Goal: Transaction & Acquisition: Purchase product/service

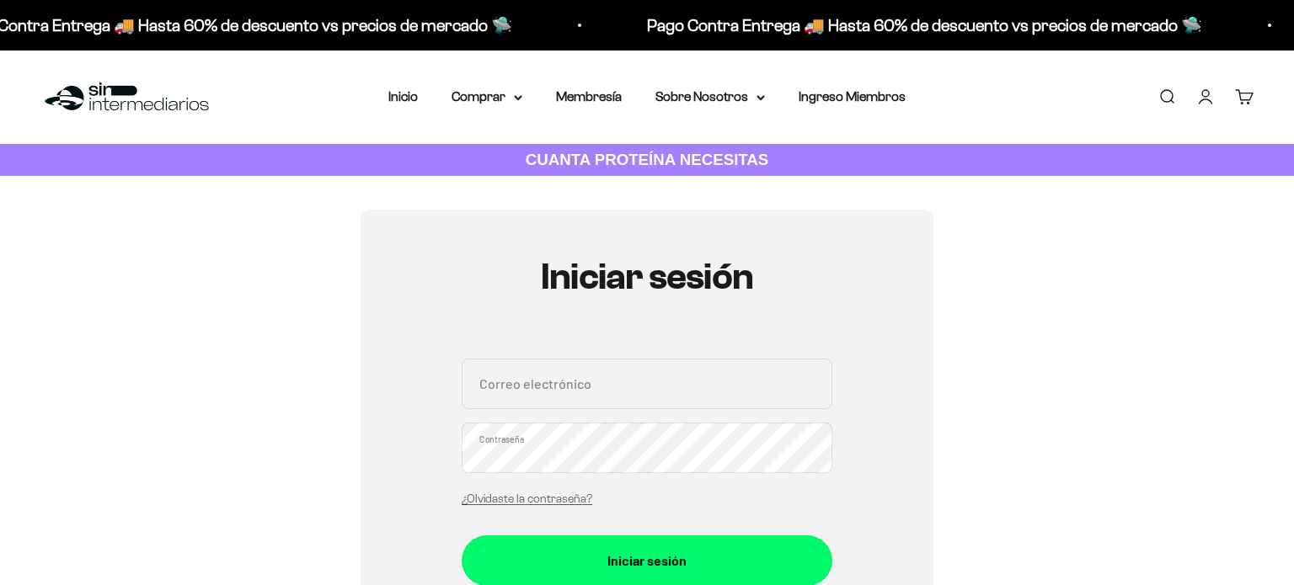
type input "dany1020460216@gmail.com"
click at [652, 474] on div "dany1020460216@gmail.com Correo electrónico Contraseña ¿Olvidaste la contraseña?" at bounding box center [647, 437] width 371 height 157
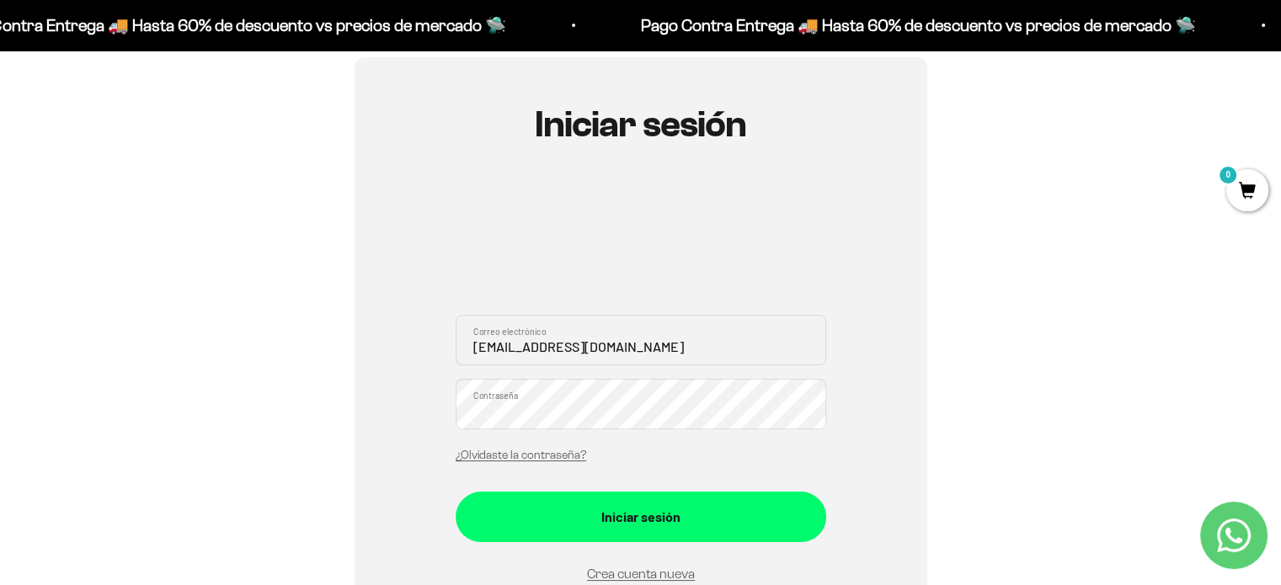
scroll to position [253, 0]
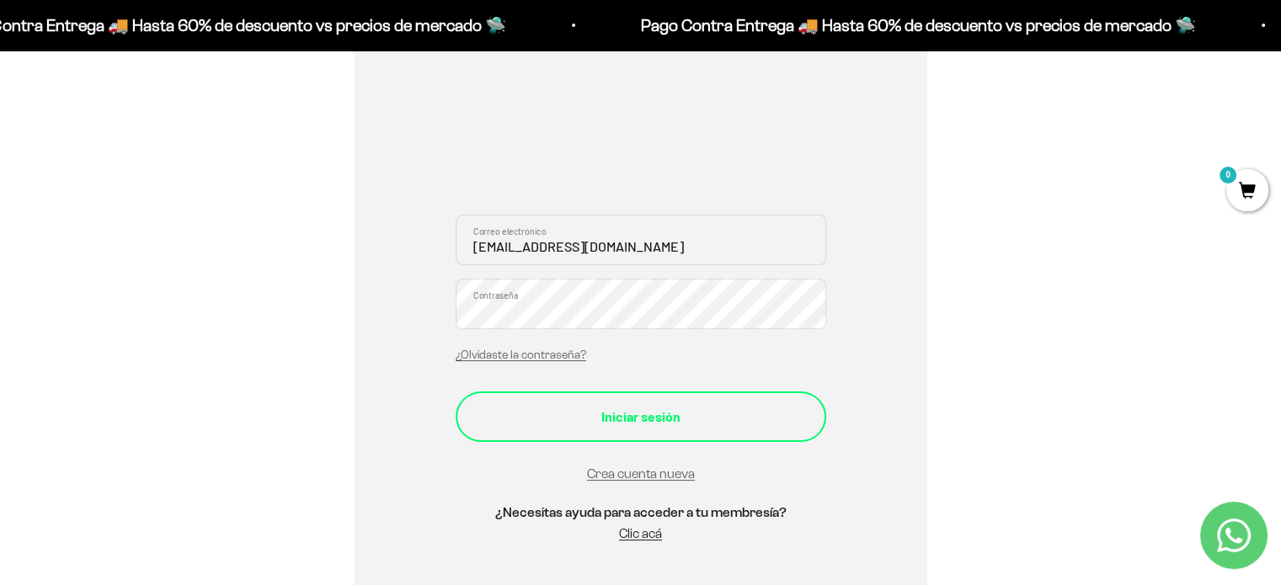
click at [688, 418] on div "Iniciar sesión" at bounding box center [640, 417] width 303 height 22
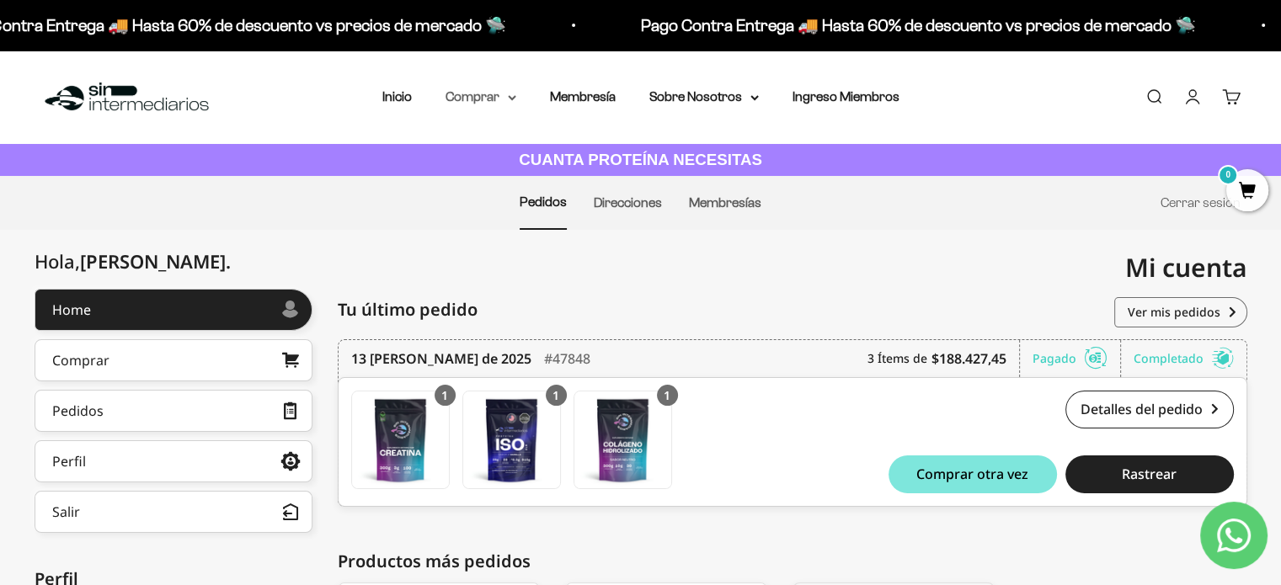
click at [489, 100] on summary "Comprar" at bounding box center [481, 97] width 71 height 22
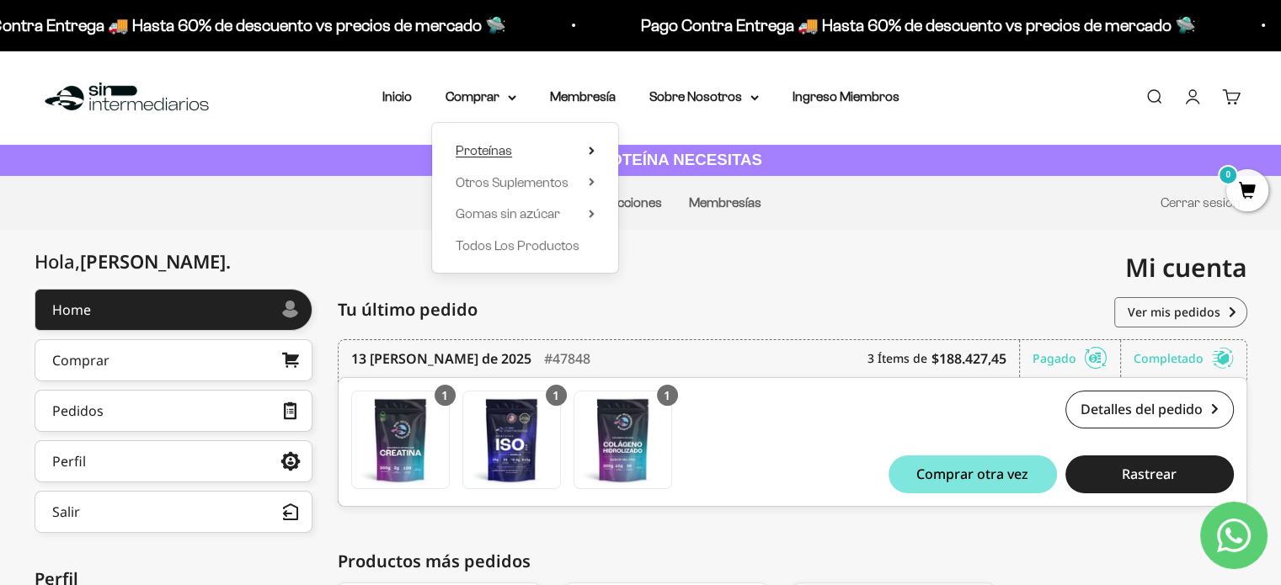
click at [492, 148] on span "Proteínas" at bounding box center [484, 150] width 56 height 14
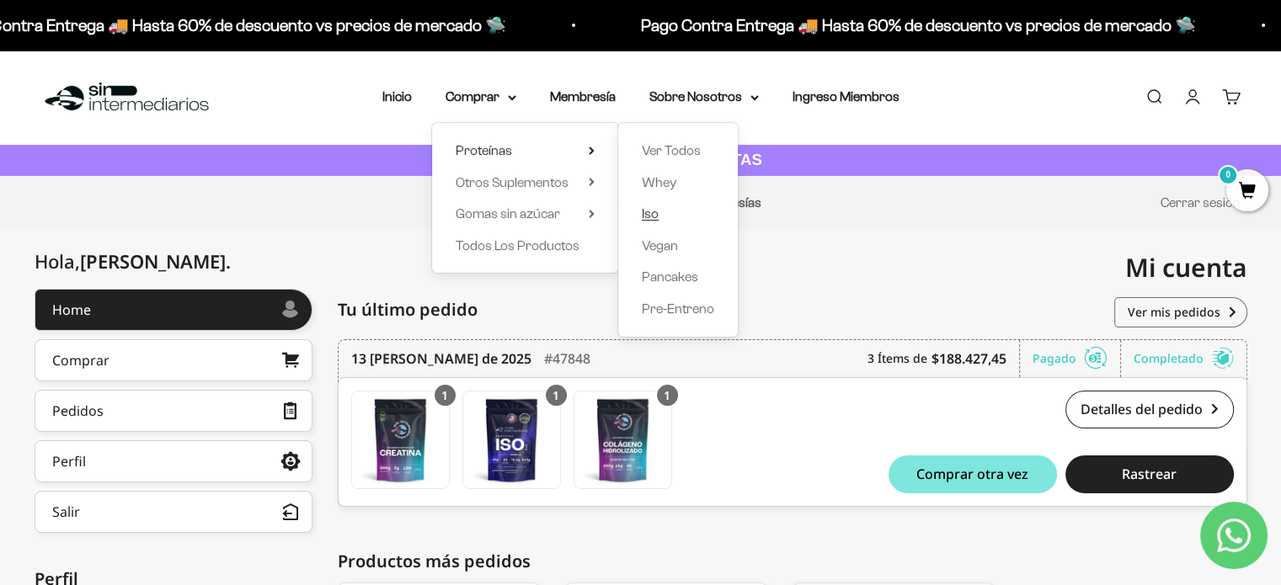
click at [667, 215] on link "Iso" at bounding box center [678, 214] width 72 height 22
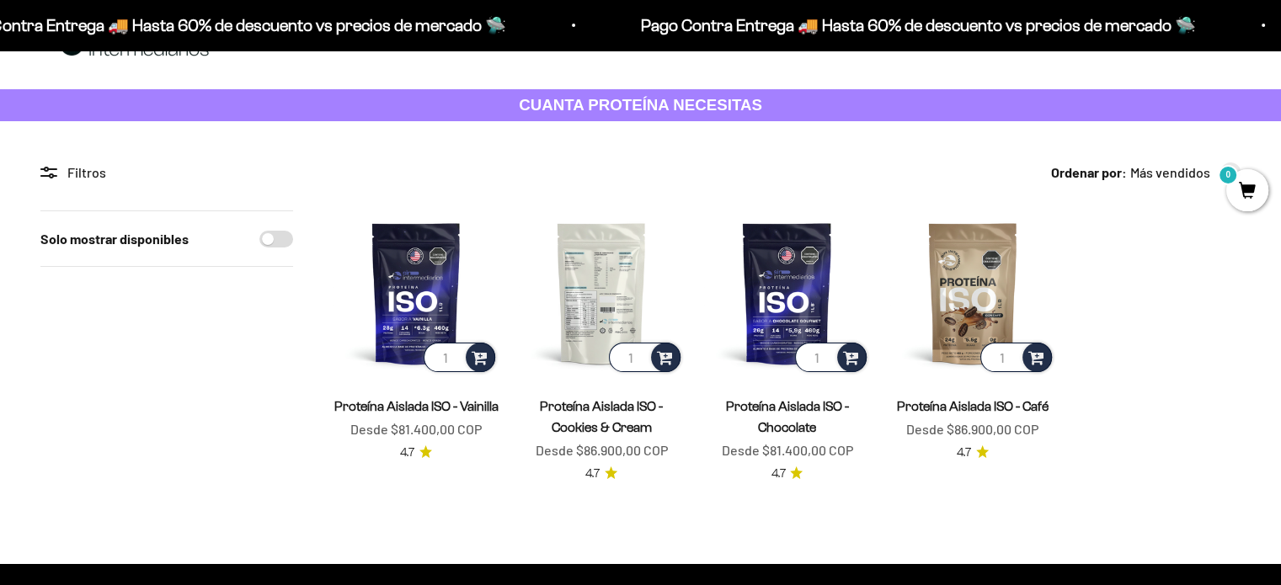
scroll to position [84, 0]
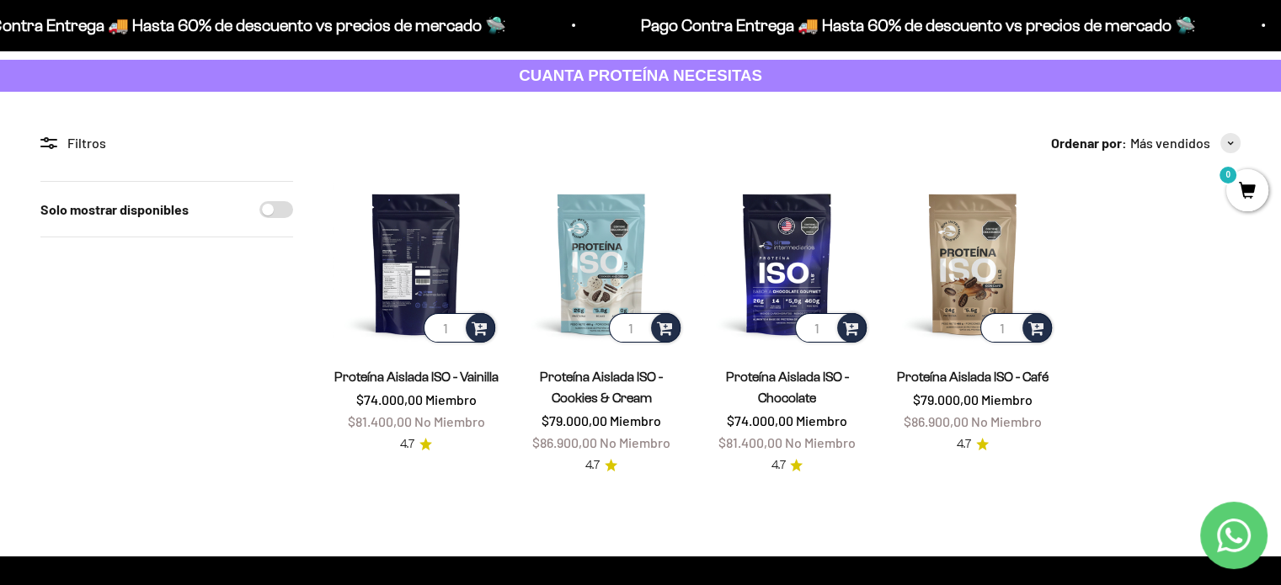
click at [427, 272] on img at bounding box center [416, 263] width 165 height 165
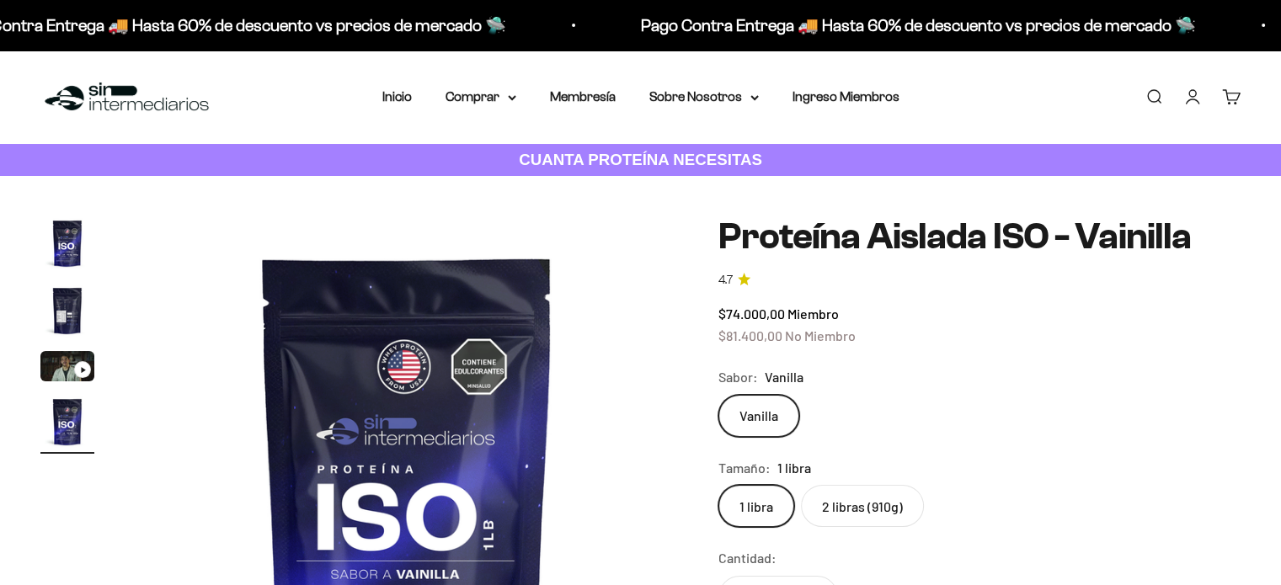
scroll to position [84, 0]
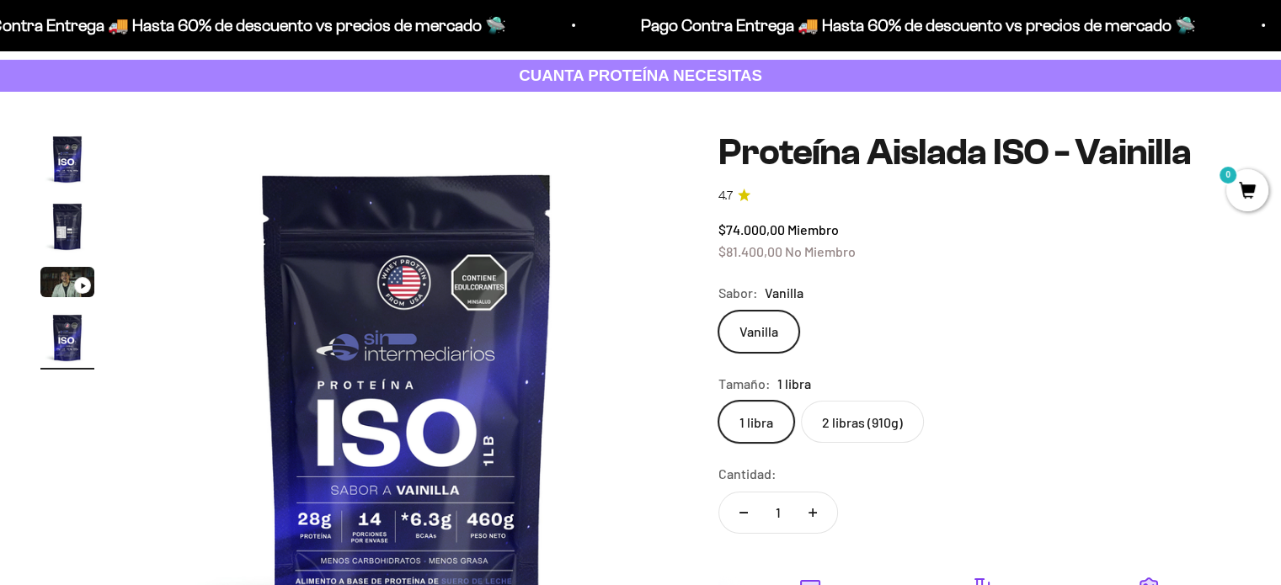
click at [872, 419] on label "2 libras (910g)" at bounding box center [862, 422] width 123 height 42
click at [719, 401] on input "2 libras (910g)" at bounding box center [718, 400] width 1 height 1
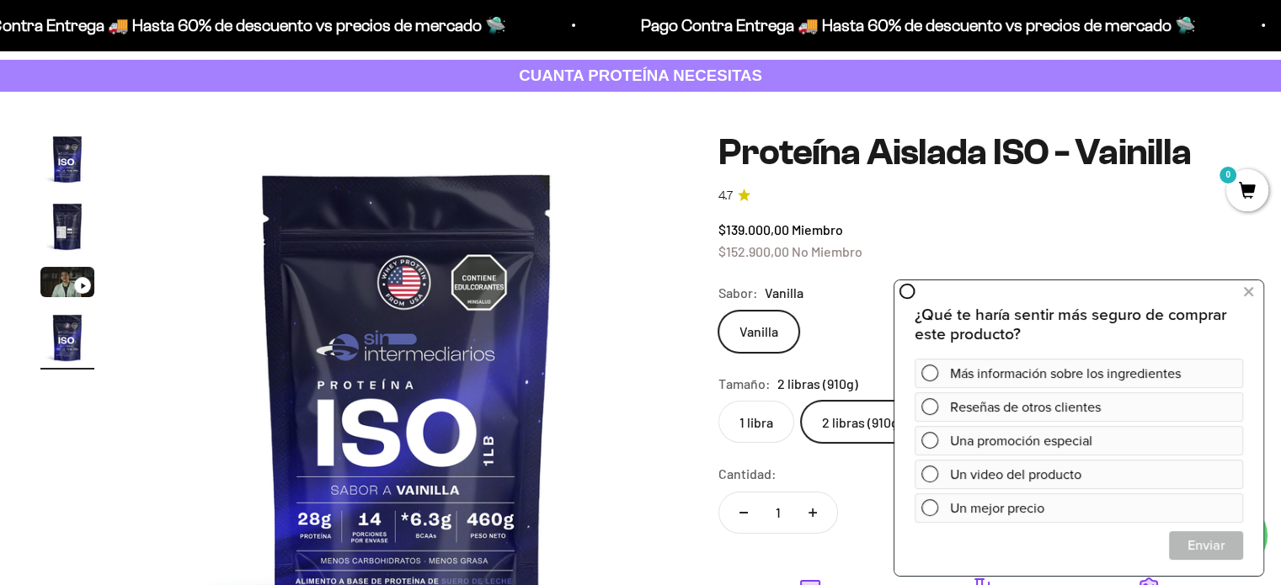
click at [1028, 222] on div "$139.000,00 Miembro $152.900,00 No Miembro" at bounding box center [980, 240] width 522 height 43
click at [1247, 291] on icon at bounding box center [1248, 292] width 9 height 22
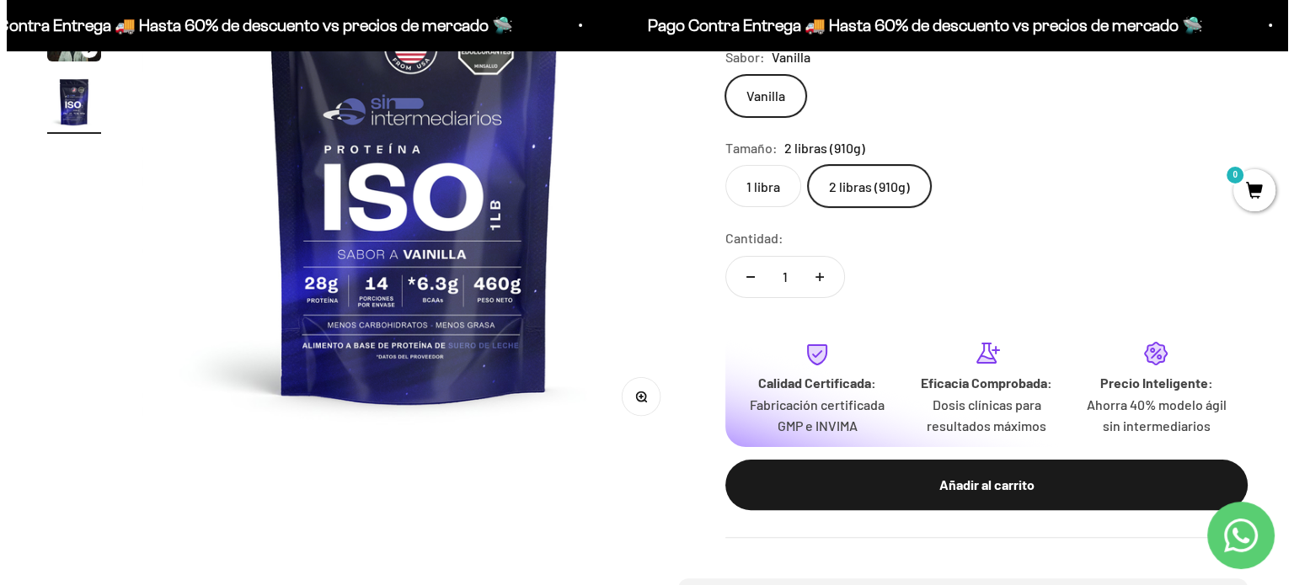
scroll to position [337, 0]
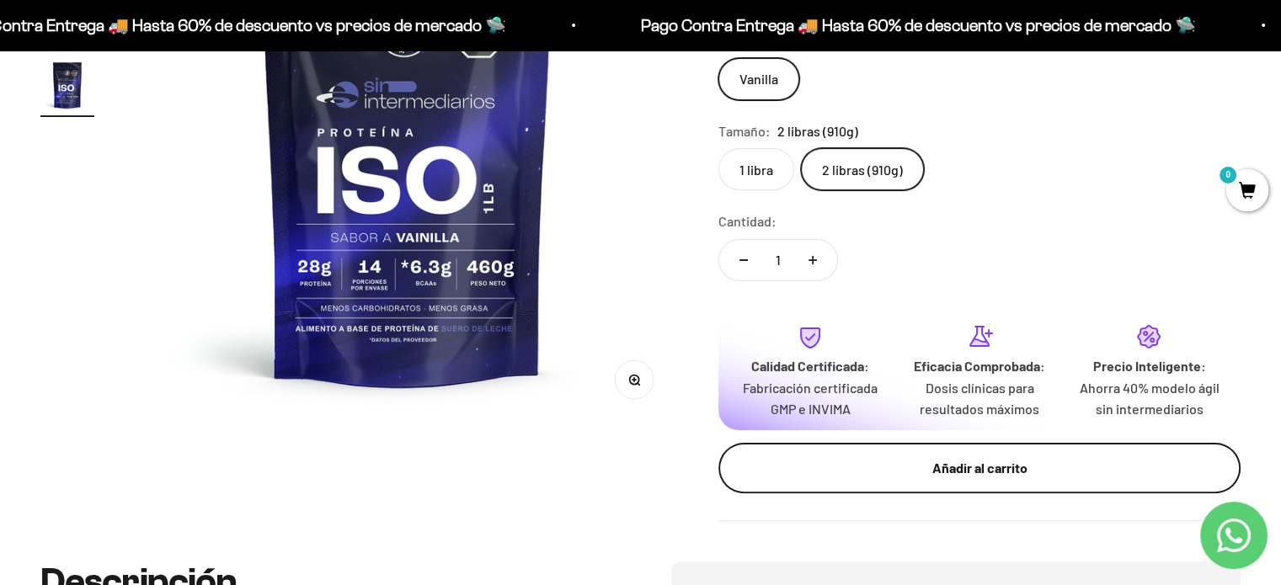
click at [919, 470] on div "Añadir al carrito" at bounding box center [979, 468] width 455 height 22
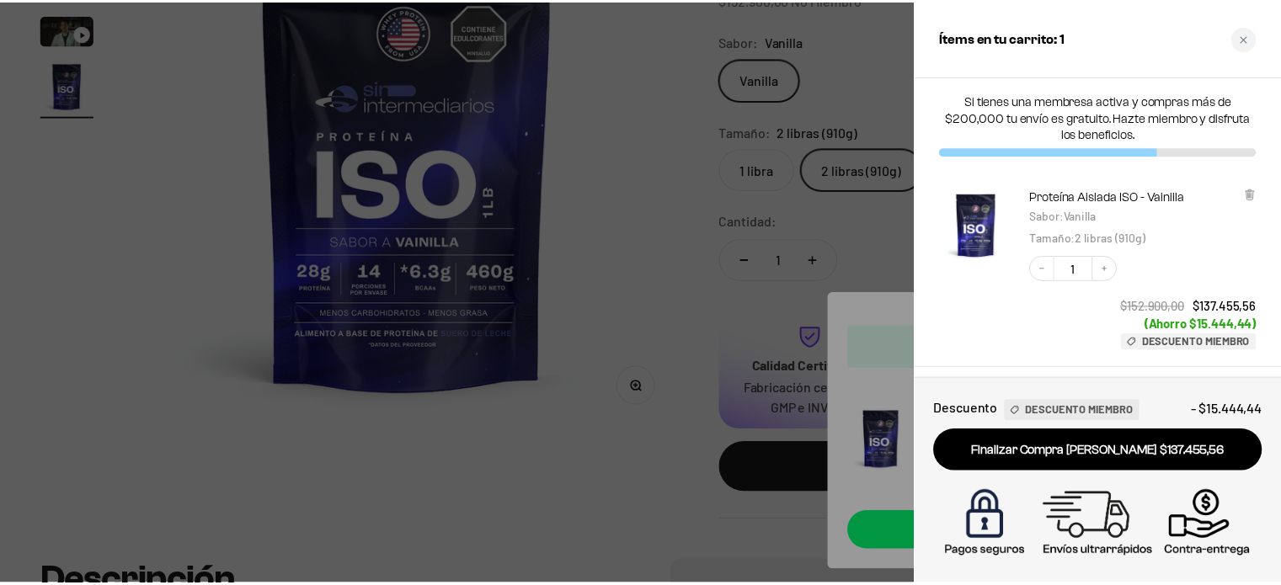
scroll to position [0, 0]
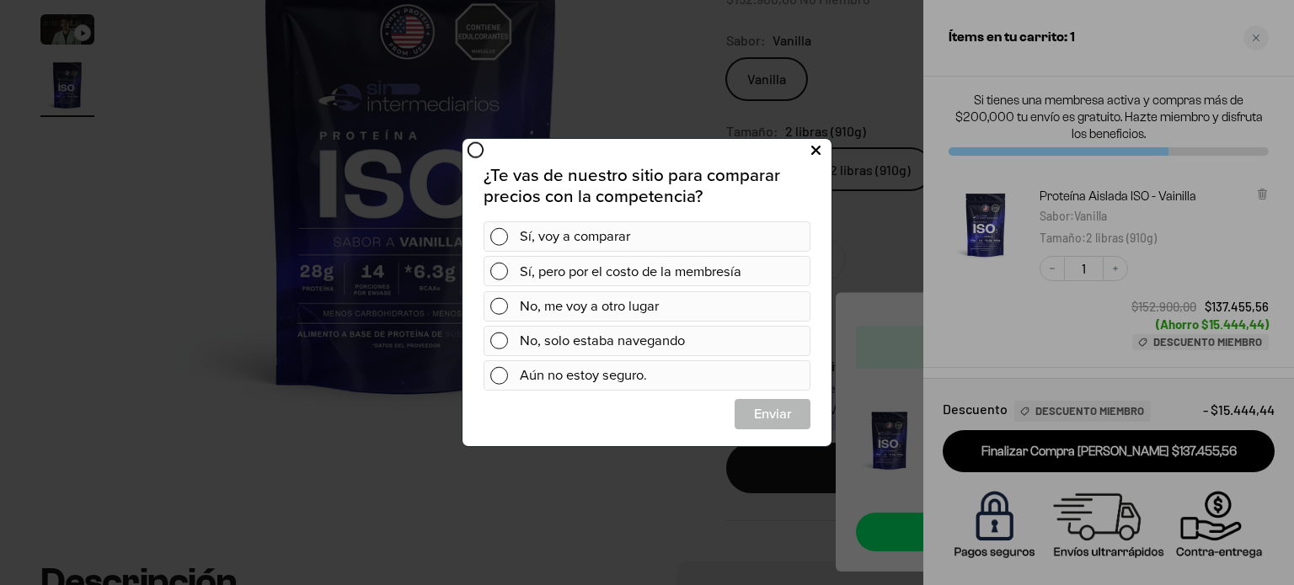
click at [814, 153] on icon at bounding box center [815, 151] width 9 height 23
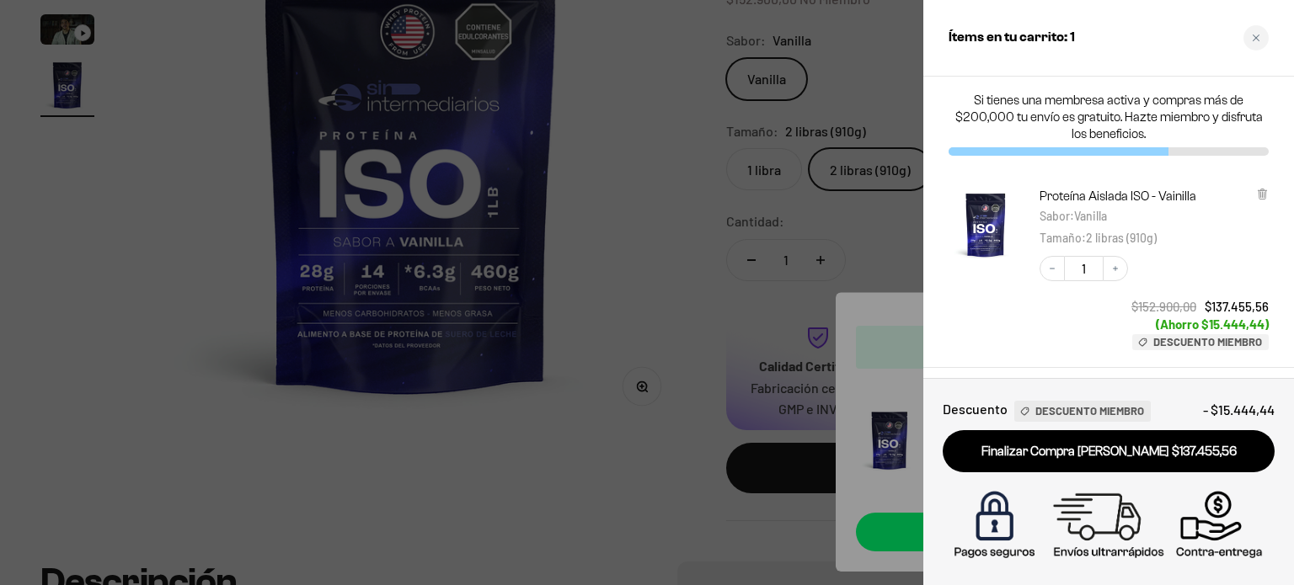
click at [674, 136] on div at bounding box center [647, 292] width 1294 height 585
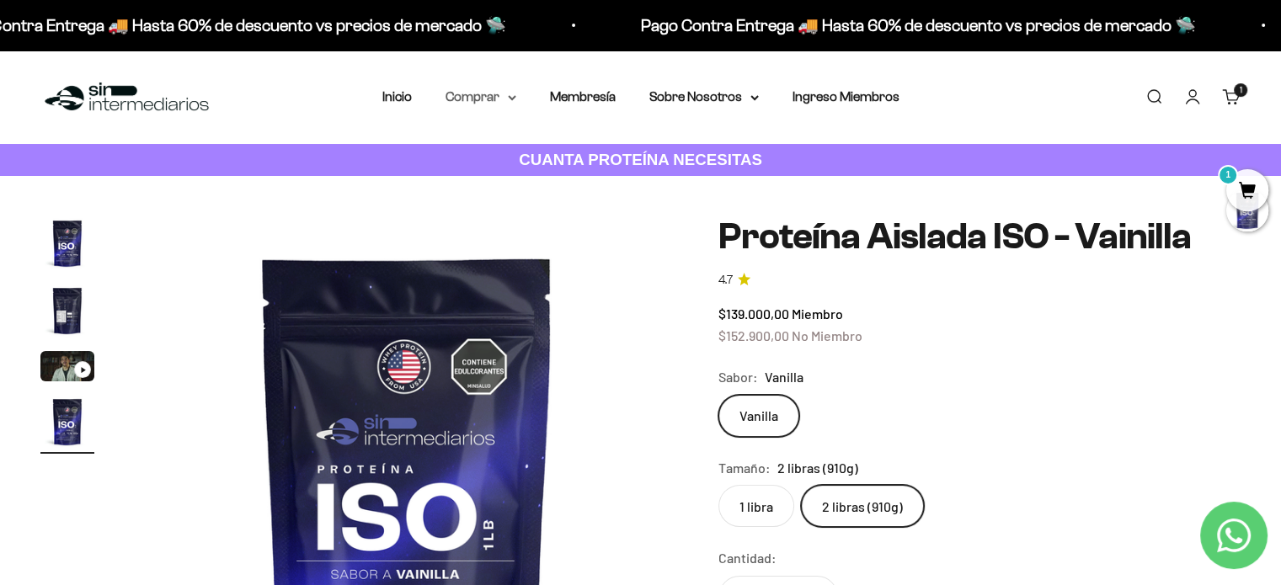
click at [494, 99] on summary "Comprar" at bounding box center [481, 97] width 71 height 22
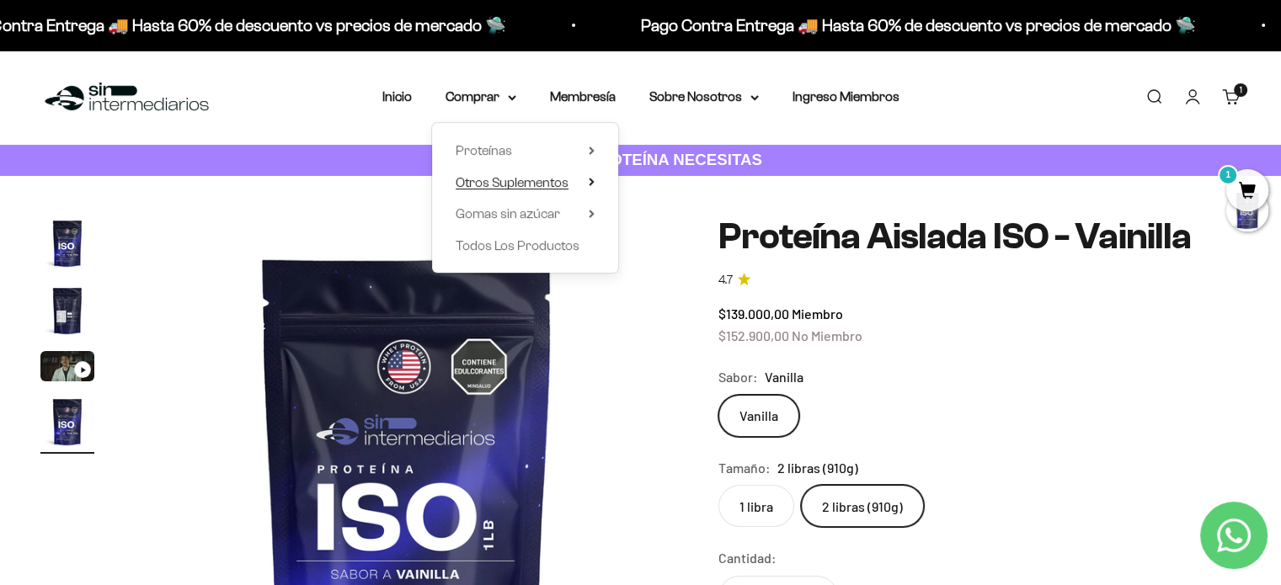
click at [505, 188] on span "Otros Suplementos" at bounding box center [512, 182] width 113 height 14
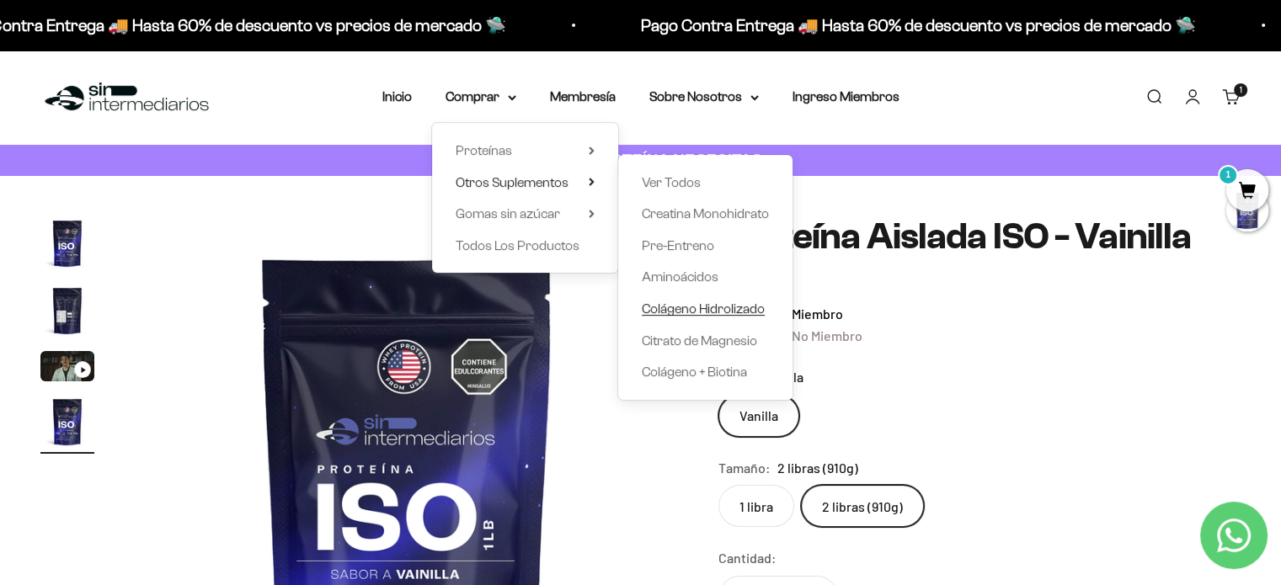
click at [699, 307] on span "Colágeno Hidrolizado" at bounding box center [703, 309] width 123 height 14
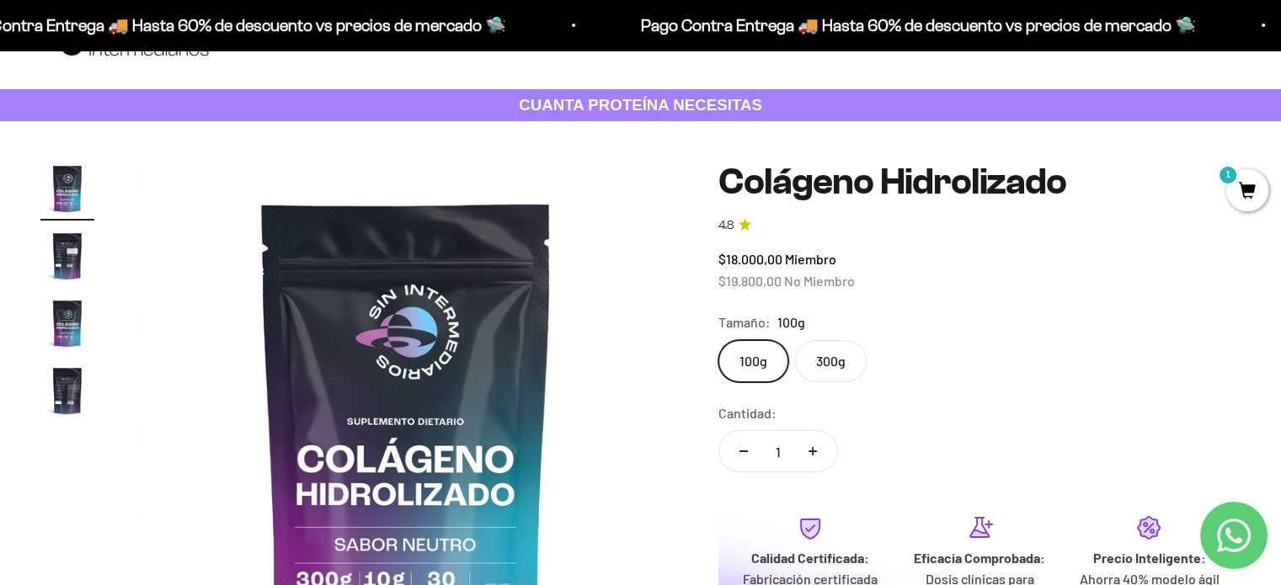
scroll to position [84, 0]
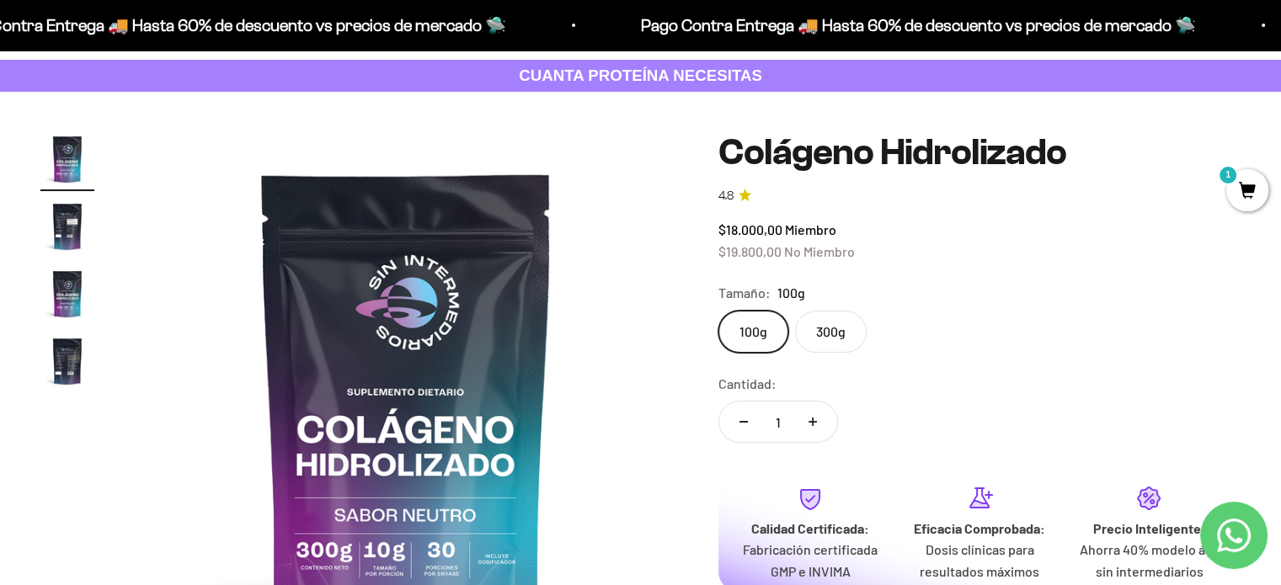
click at [829, 329] on label "300g" at bounding box center [831, 332] width 72 height 42
click at [719, 311] on input "300g" at bounding box center [718, 310] width 1 height 1
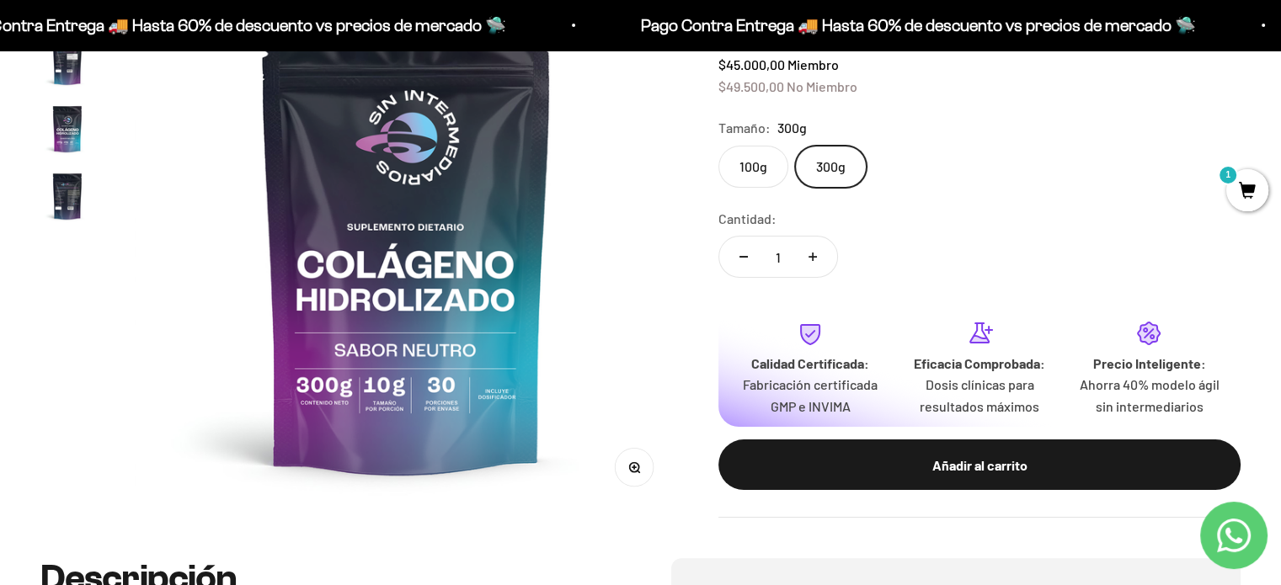
scroll to position [253, 0]
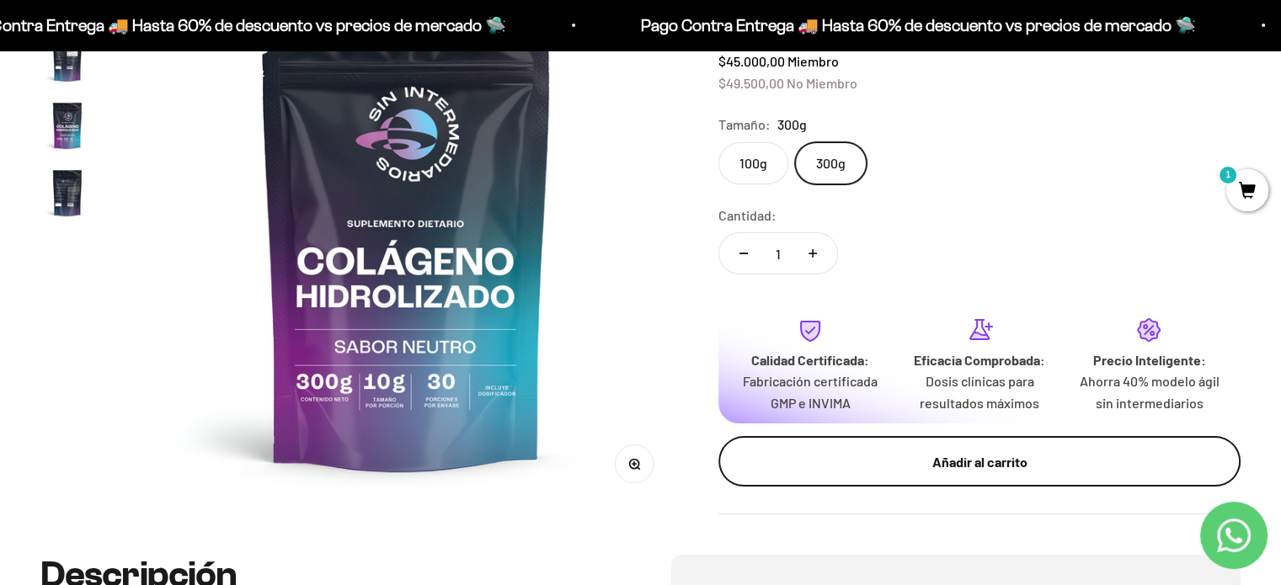
click at [913, 467] on div "Añadir al carrito" at bounding box center [979, 462] width 455 height 22
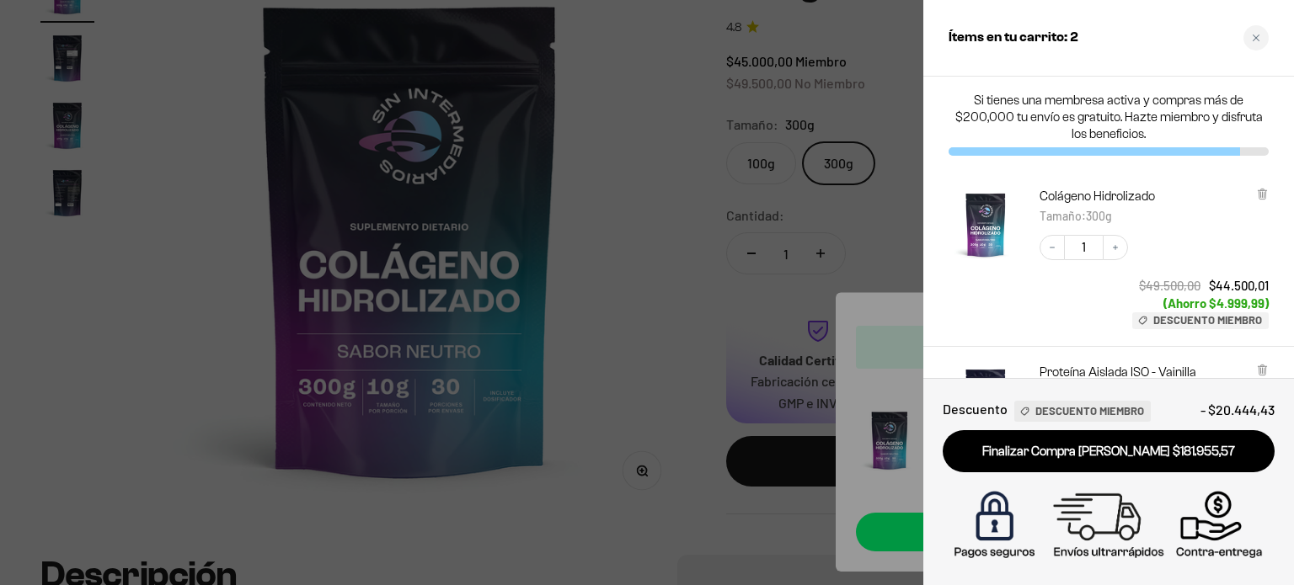
click at [670, 198] on div at bounding box center [647, 292] width 1294 height 585
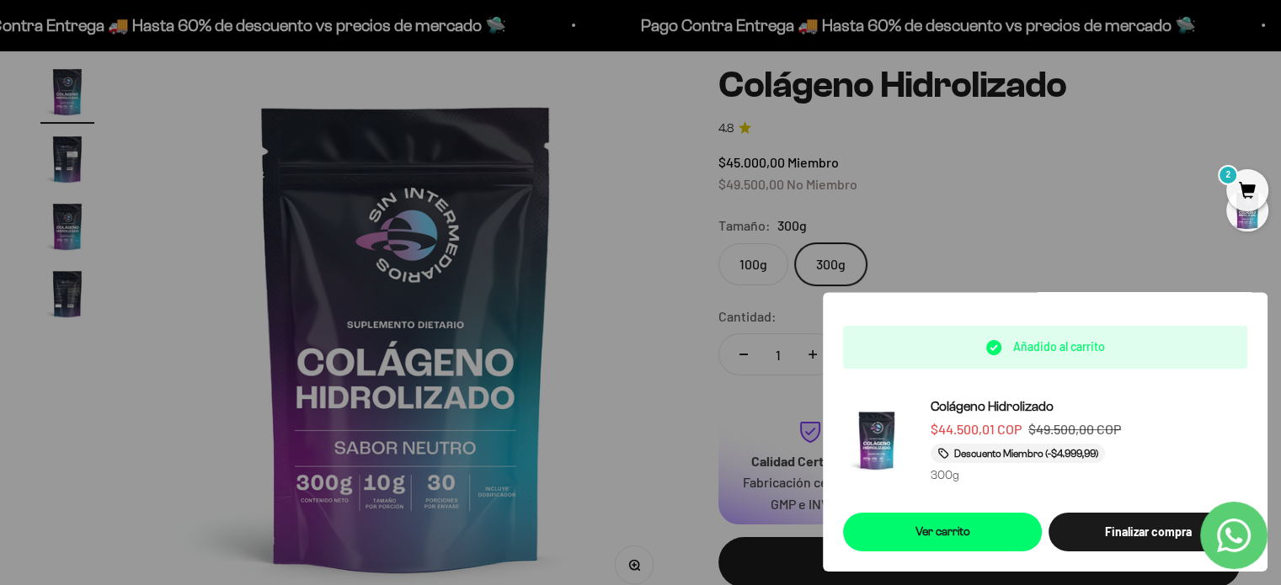
scroll to position [0, 0]
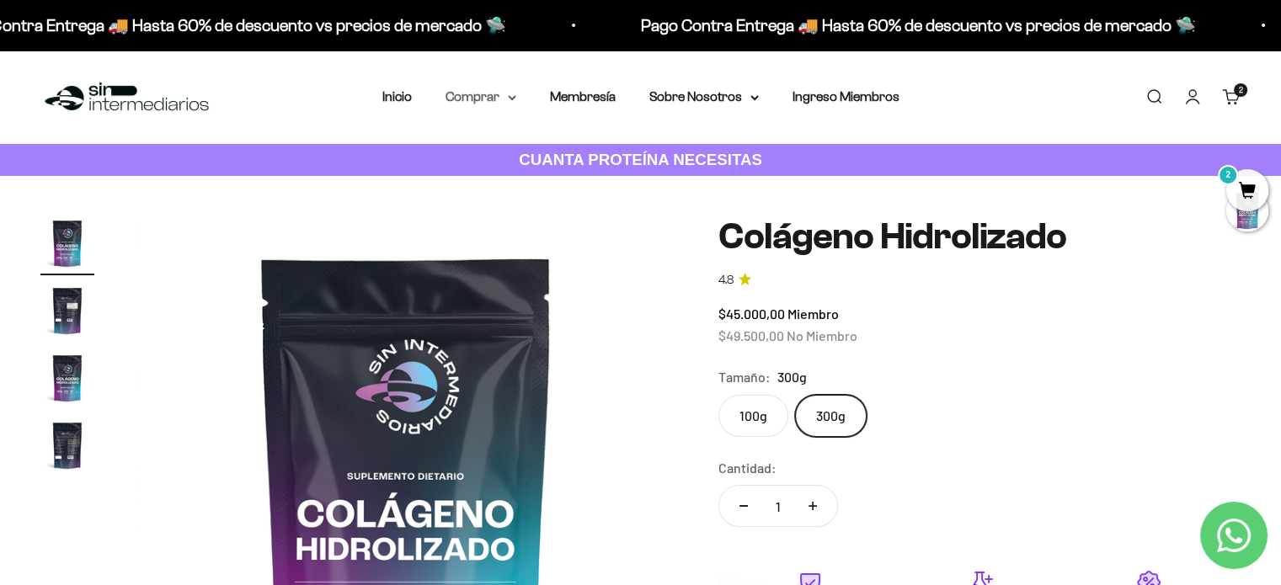
click at [489, 97] on summary "Comprar" at bounding box center [481, 97] width 71 height 22
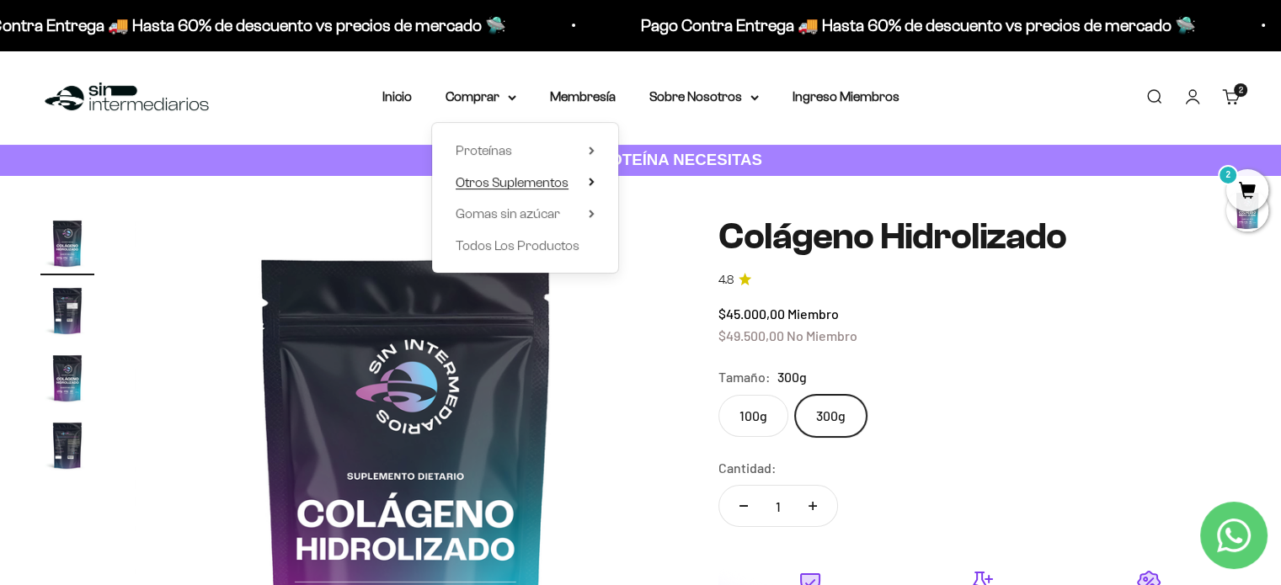
click at [534, 184] on span "Otros Suplementos" at bounding box center [512, 182] width 113 height 14
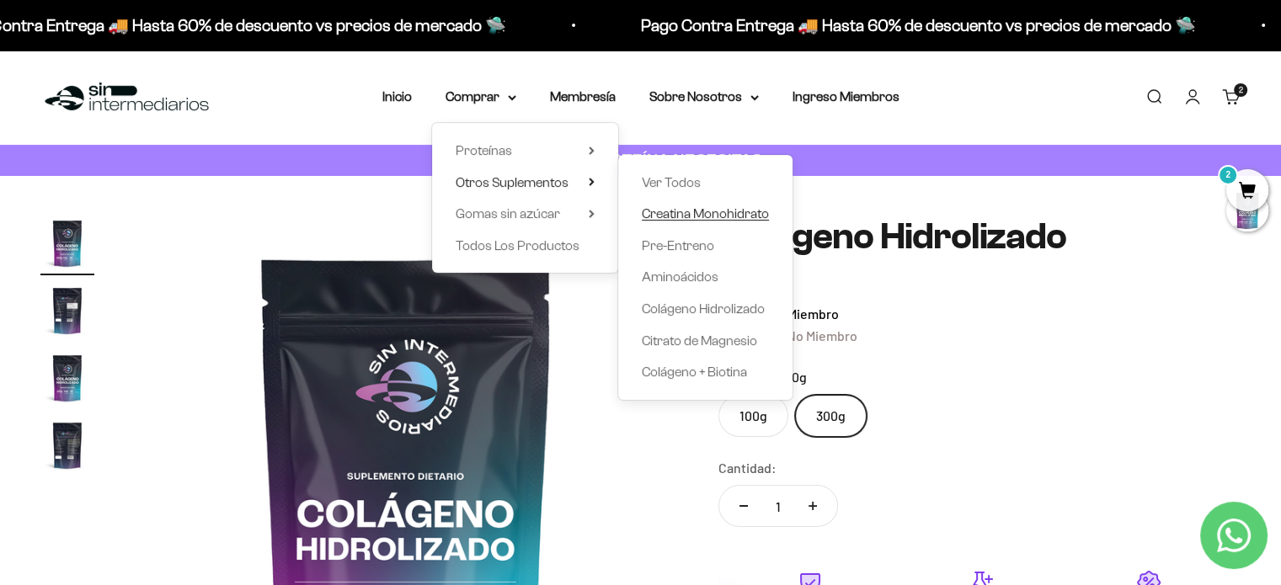
click at [703, 211] on span "Creatina Monohidrato" at bounding box center [705, 213] width 127 height 14
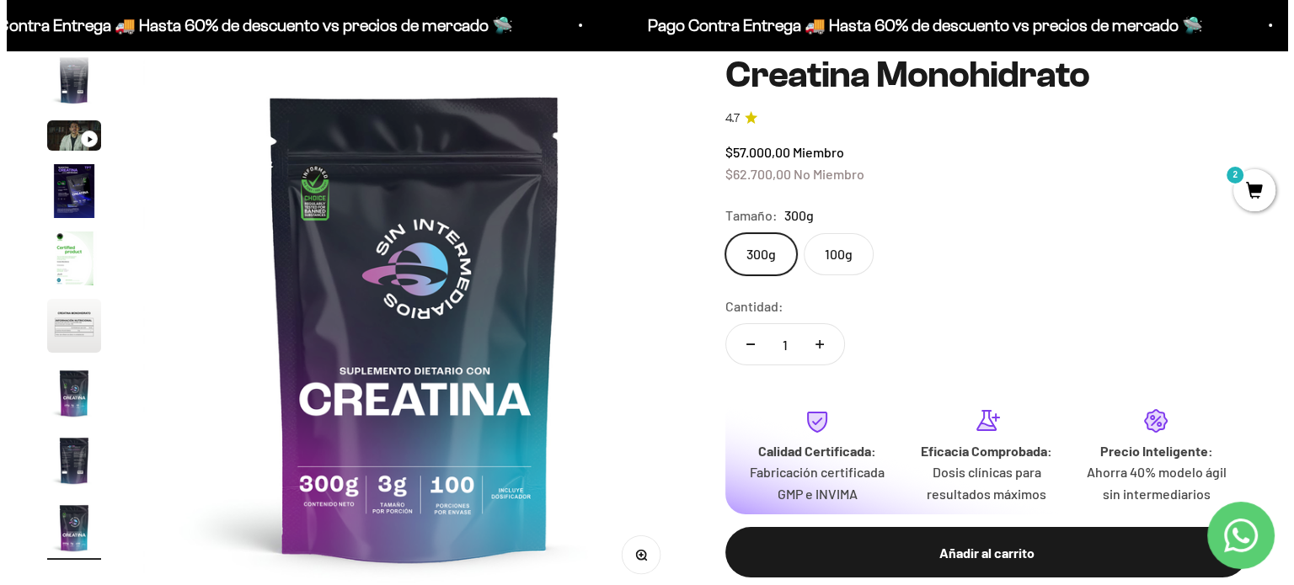
scroll to position [253, 0]
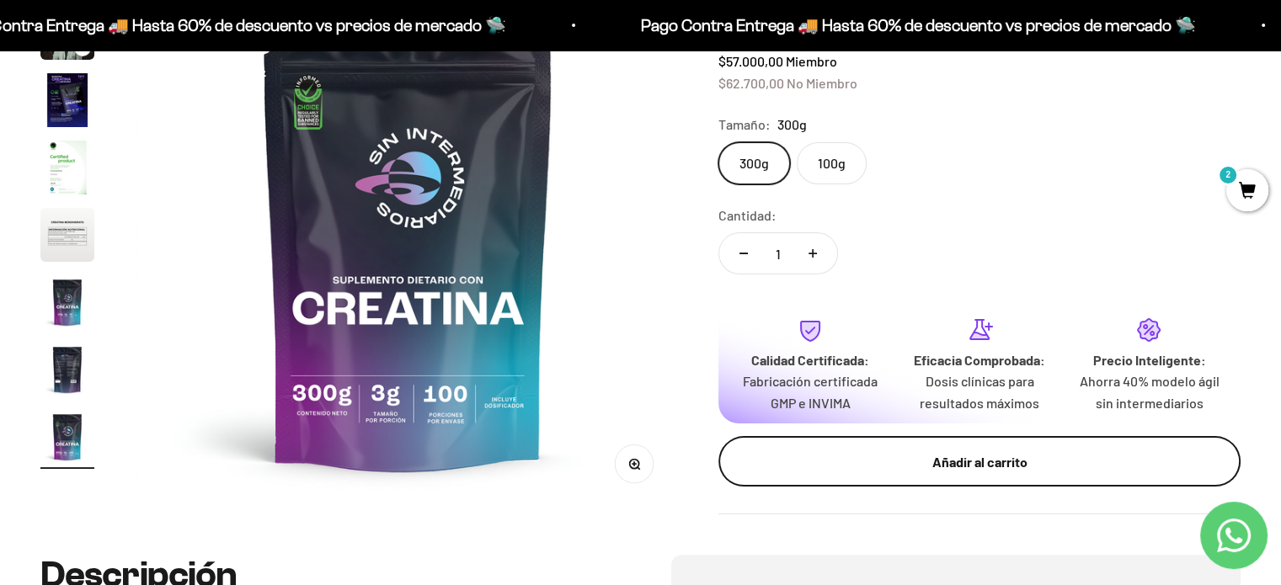
click at [928, 477] on button "Añadir al carrito" at bounding box center [980, 461] width 522 height 51
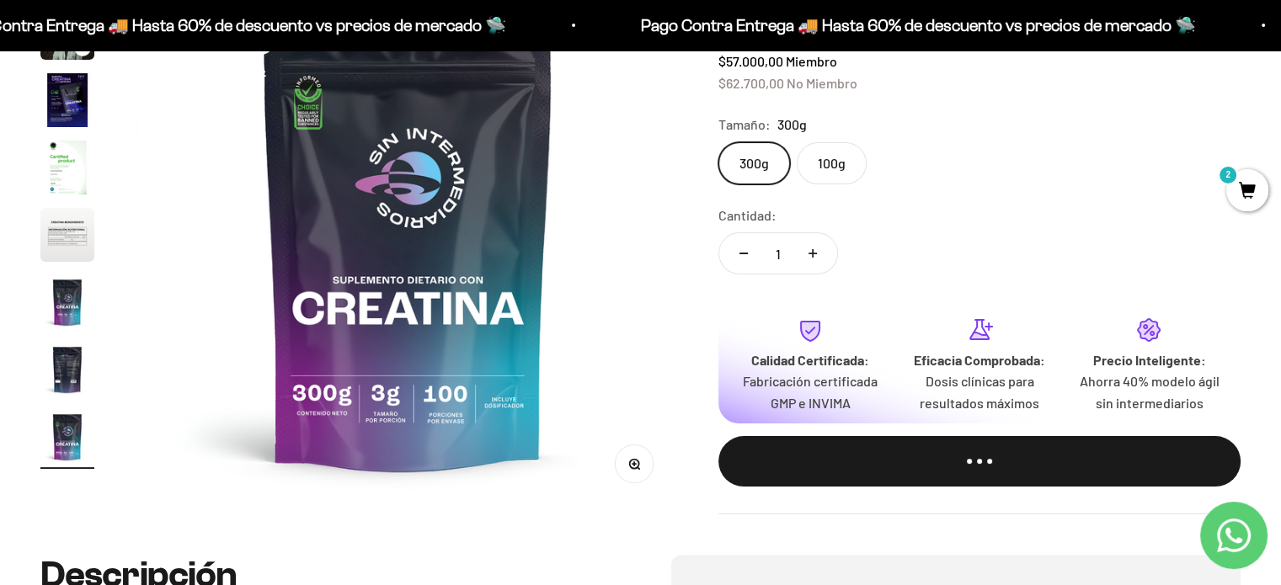
scroll to position [0, 4565]
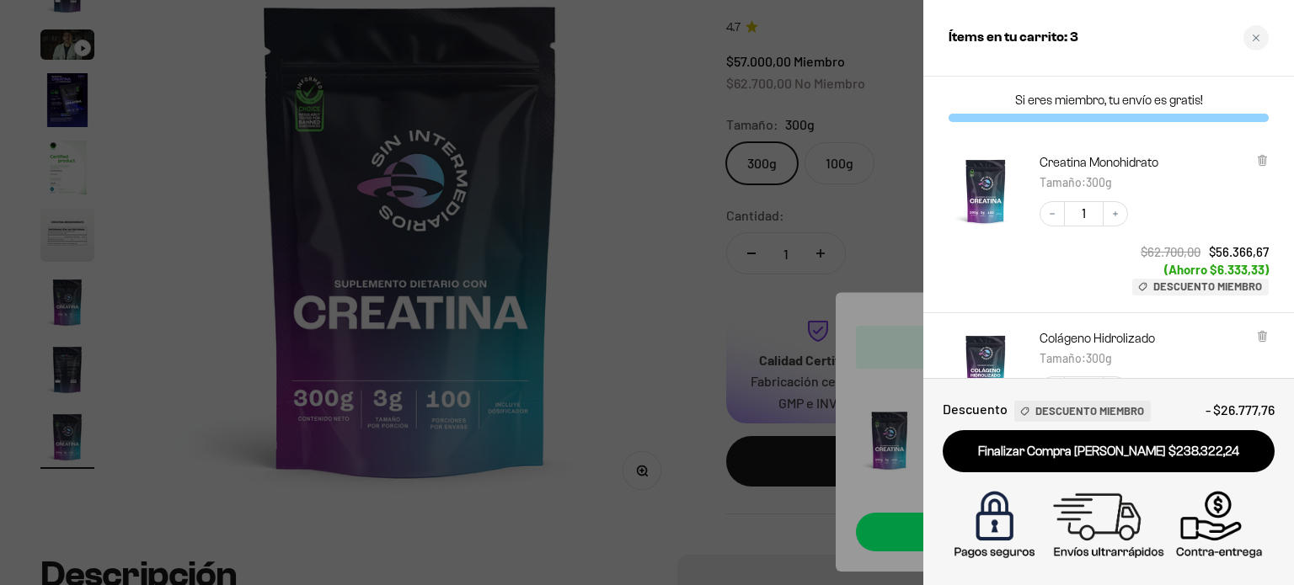
click at [683, 279] on div at bounding box center [647, 292] width 1294 height 585
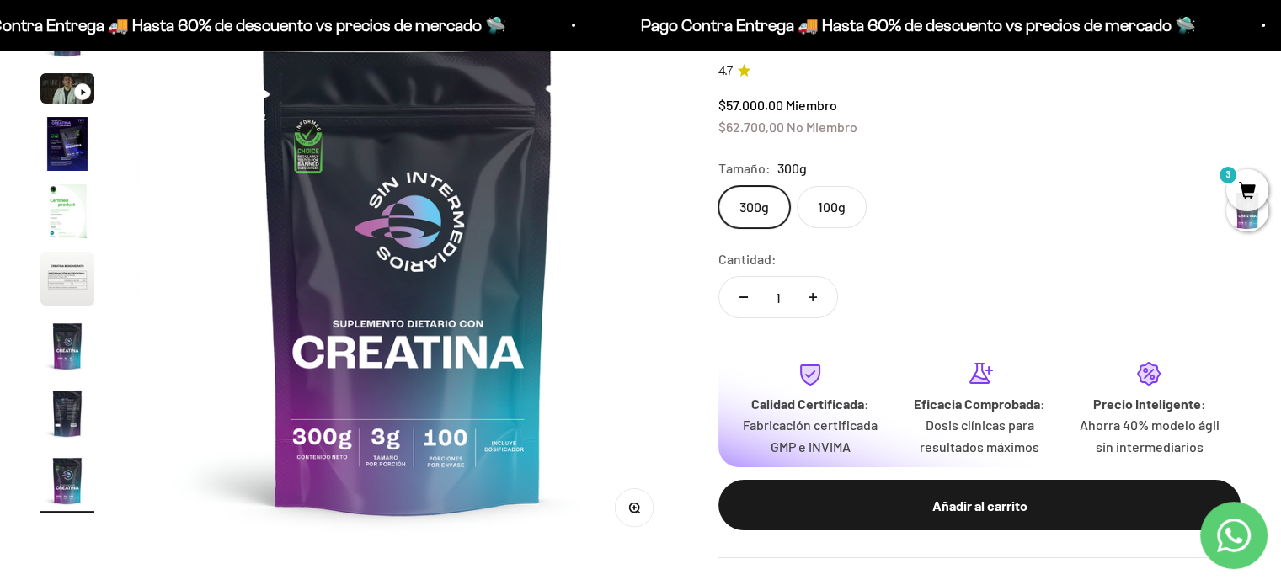
scroll to position [168, 0]
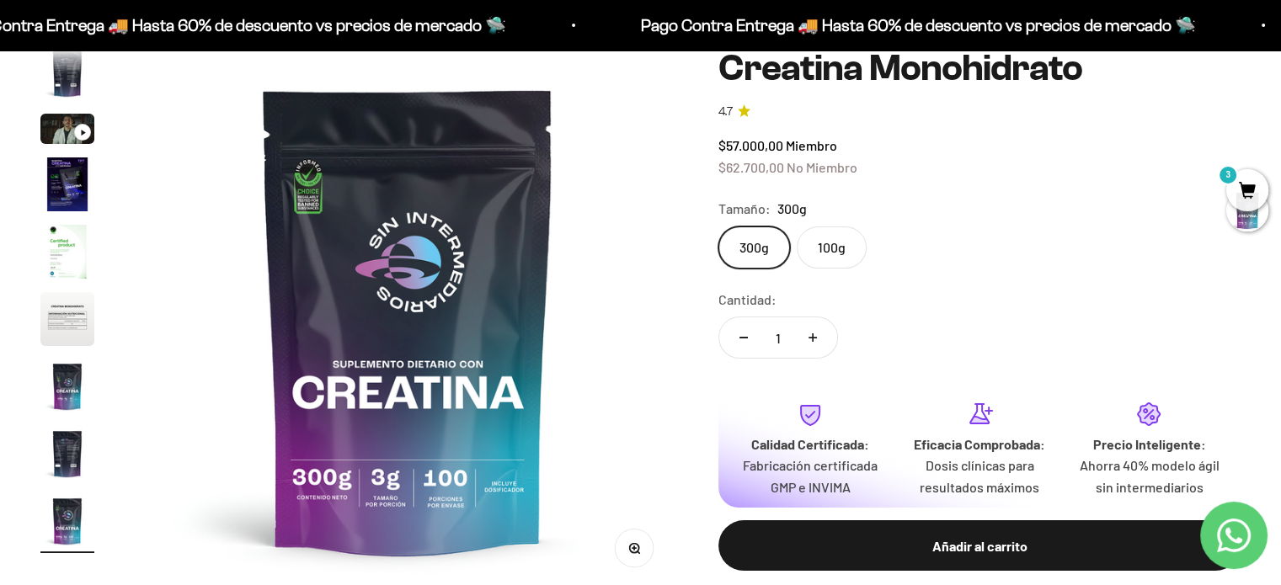
click at [1245, 188] on span "3" at bounding box center [1247, 190] width 42 height 42
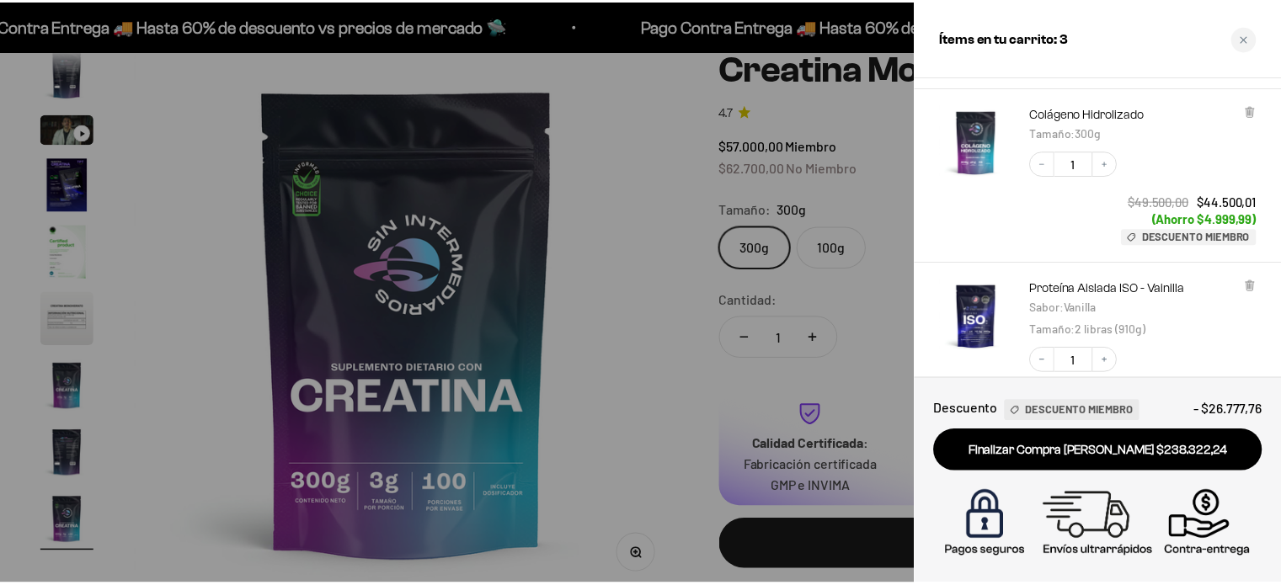
scroll to position [337, 0]
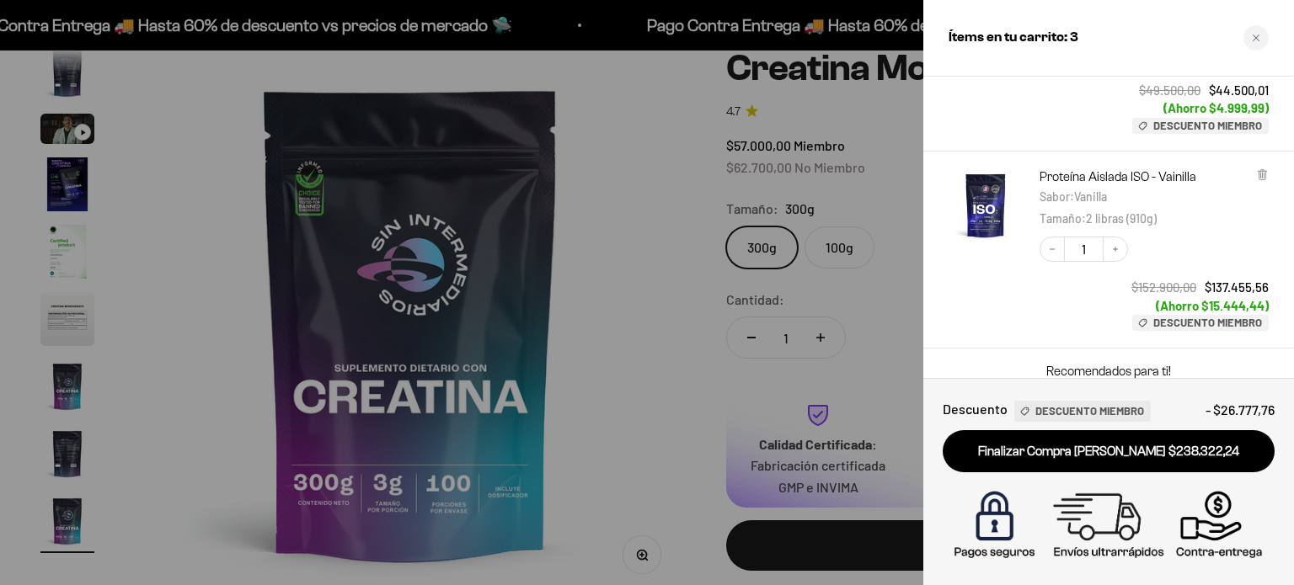
click at [912, 158] on div at bounding box center [647, 292] width 1294 height 585
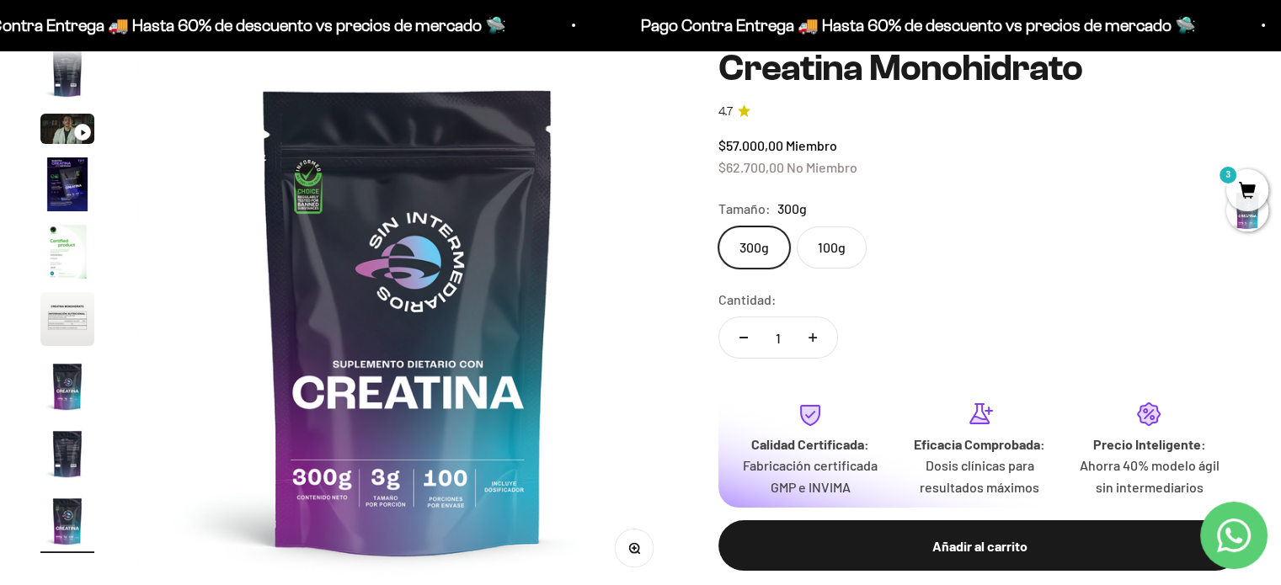
scroll to position [0, 0]
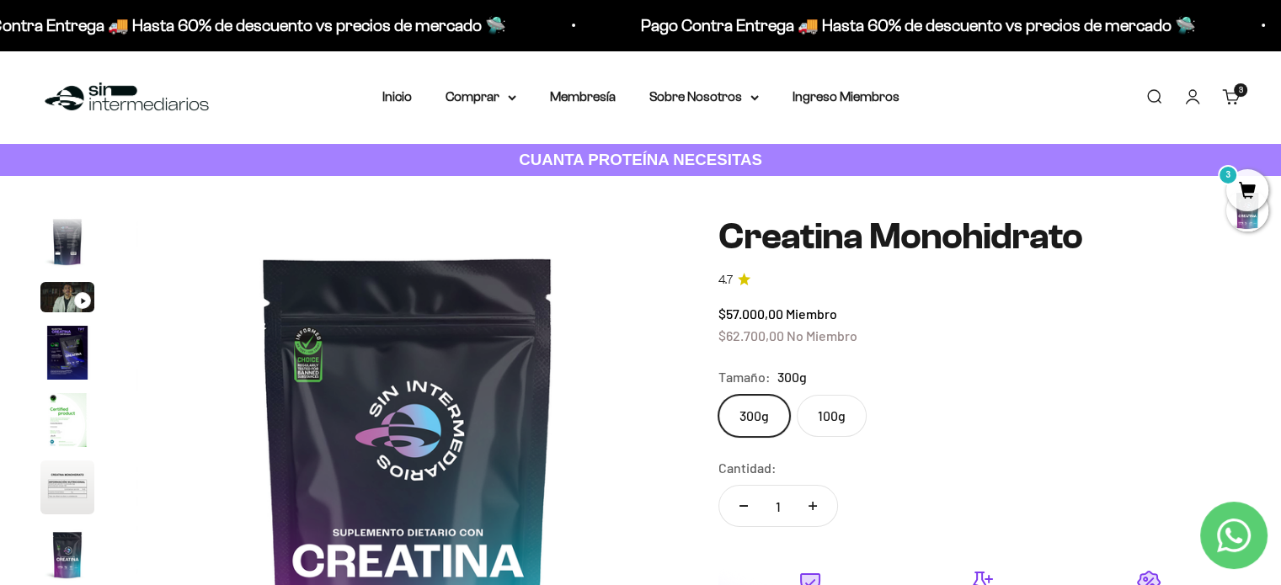
click at [1082, 44] on div "Pago Contra Entrega 🚚 Hasta 60% de descuento vs precios de mercado 🛸 Pago Contr…" at bounding box center [640, 25] width 1281 height 51
click at [1108, 358] on safe-sticky "Creatina Monohidrato 4.7 $57.000,00 Miembro $62.700,00 No Miembro Calidad de lí…" at bounding box center [980, 491] width 522 height 551
click at [1193, 97] on link "Cuenta" at bounding box center [1192, 97] width 19 height 19
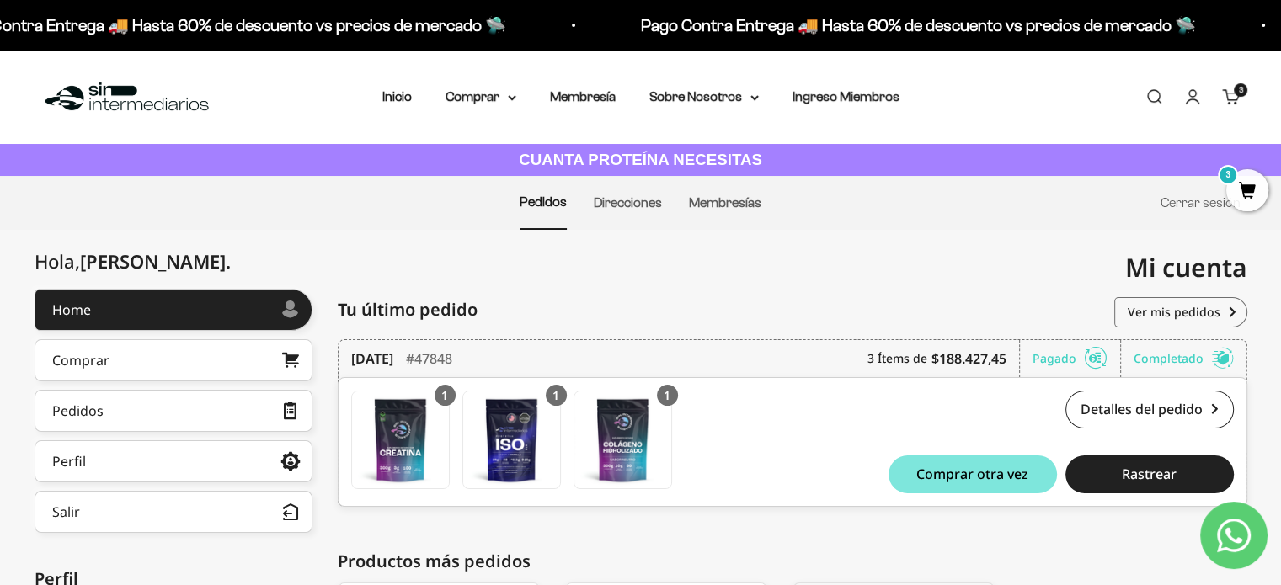
click at [1250, 184] on span "3" at bounding box center [1247, 190] width 42 height 42
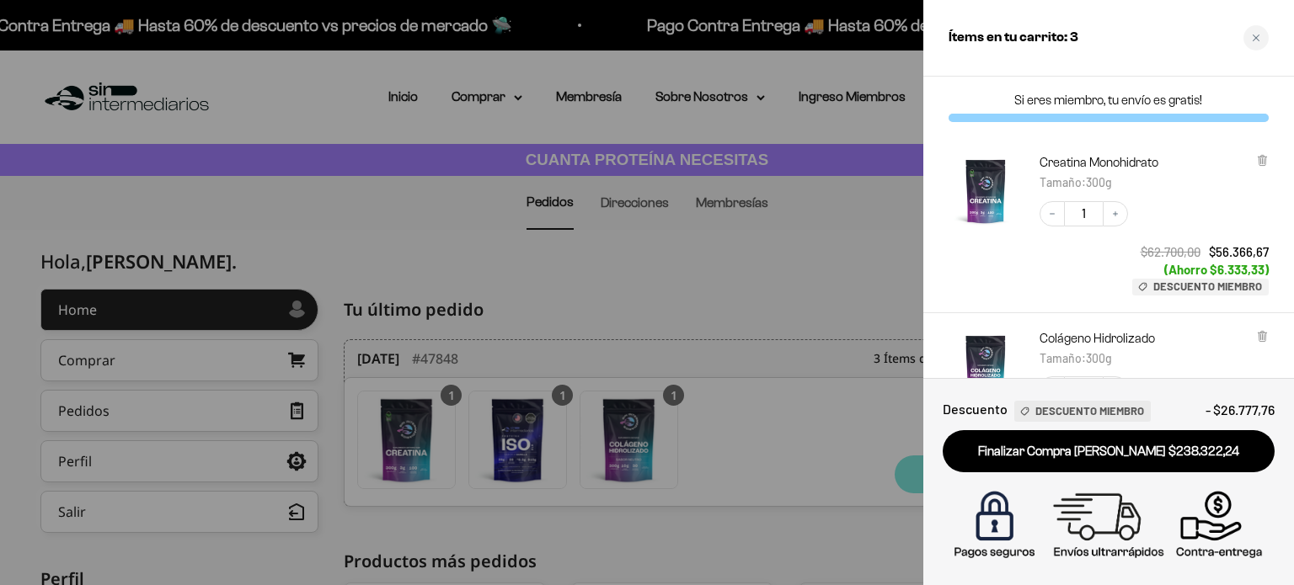
scroll to position [84, 0]
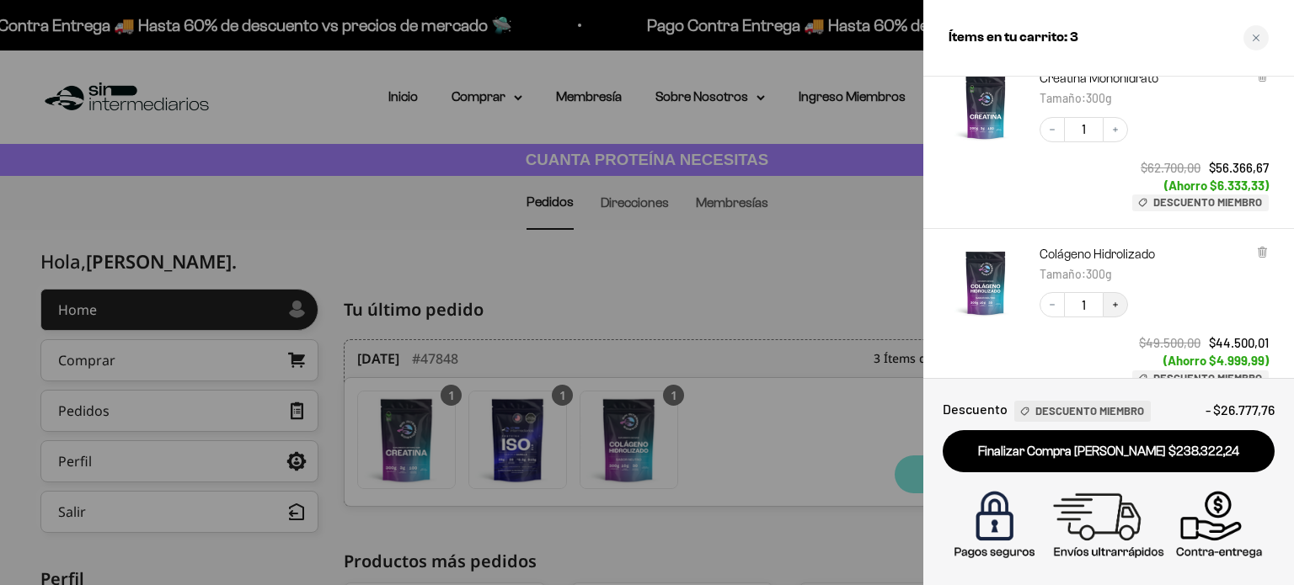
click at [1115, 307] on icon "Increase quantity" at bounding box center [1115, 305] width 10 height 10
click at [1050, 302] on icon "Decrease quantity" at bounding box center [1052, 305] width 10 height 10
click at [1097, 255] on link "Colágeno Hidrolizado" at bounding box center [1096, 254] width 115 height 17
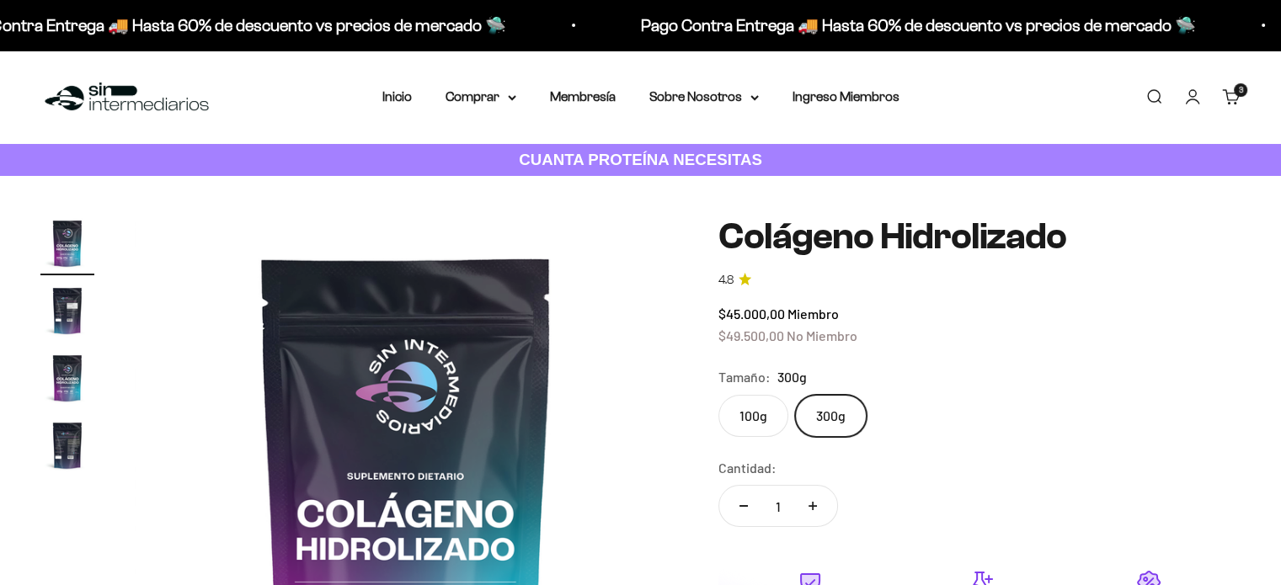
click at [732, 405] on label "100g" at bounding box center [754, 416] width 70 height 42
click at [719, 395] on input "100g" at bounding box center [718, 394] width 1 height 1
radio input "true"
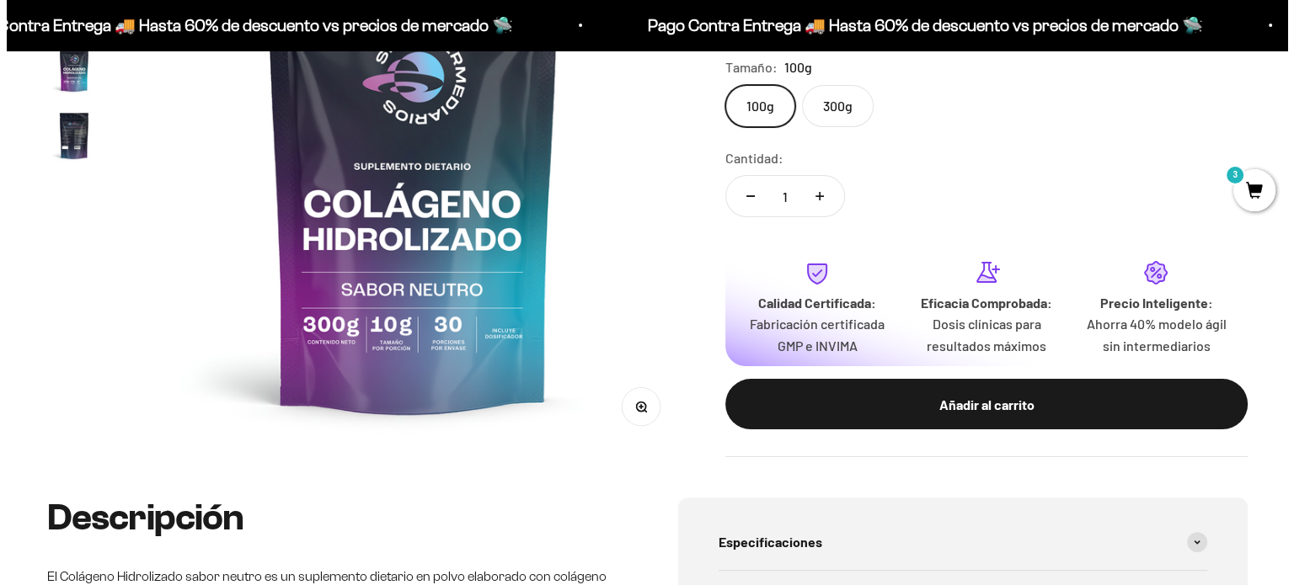
scroll to position [337, 0]
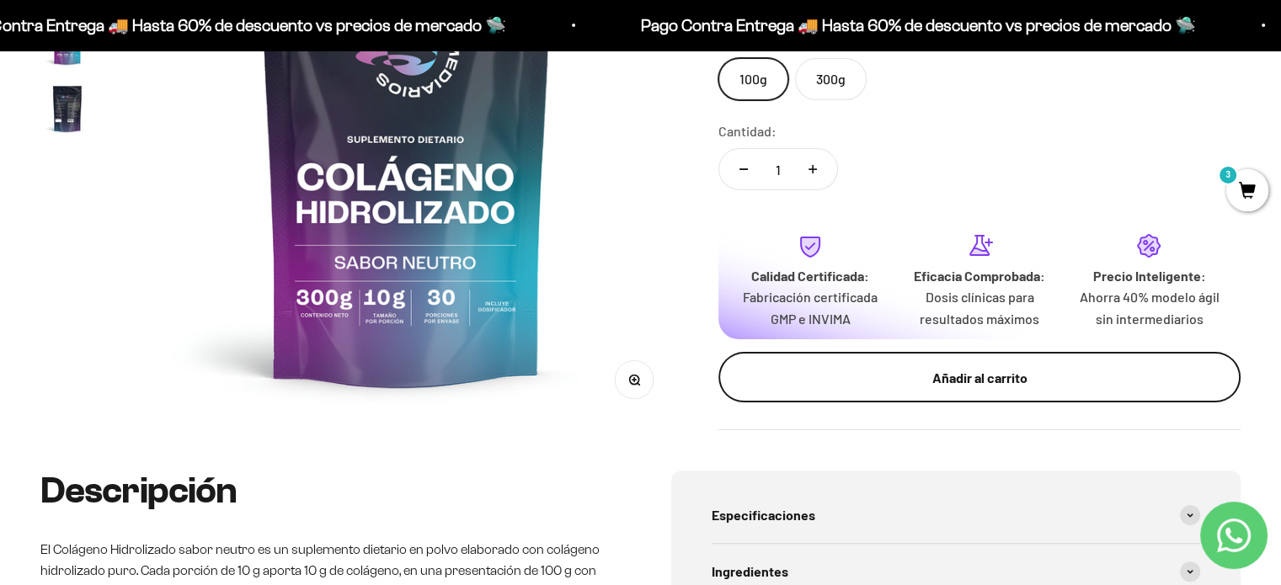
click at [984, 380] on div "Añadir al carrito" at bounding box center [979, 378] width 455 height 22
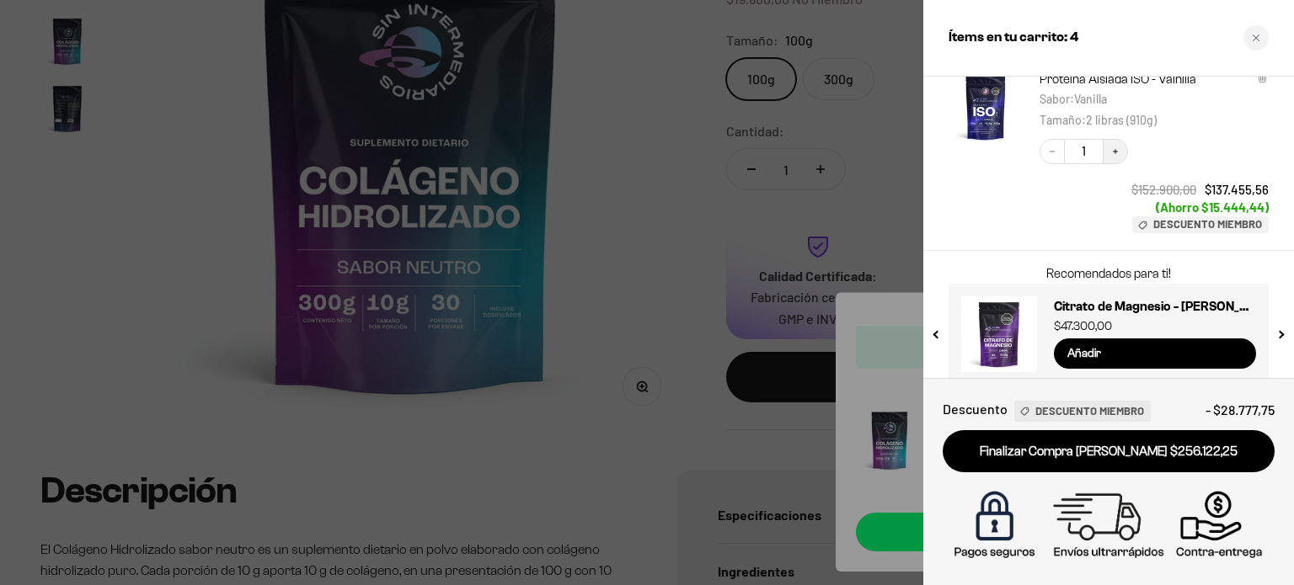
scroll to position [631, 0]
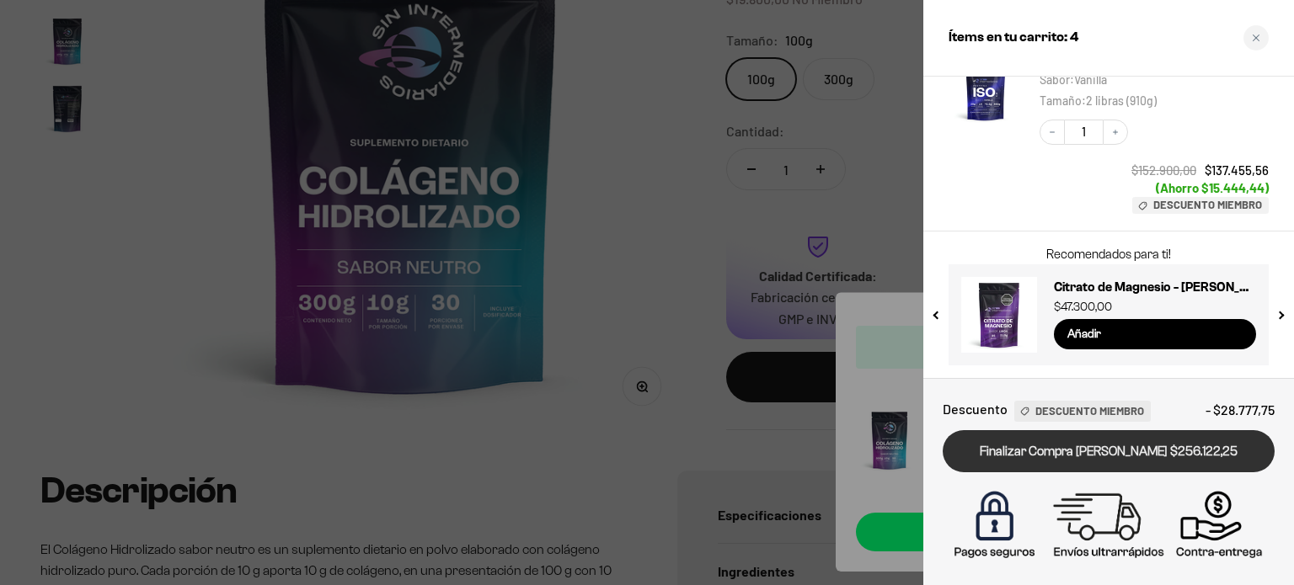
click at [1066, 459] on link "Finalizar Compra [PERSON_NAME] $256.122,25" at bounding box center [1109, 451] width 332 height 43
